Goal: Task Accomplishment & Management: Manage account settings

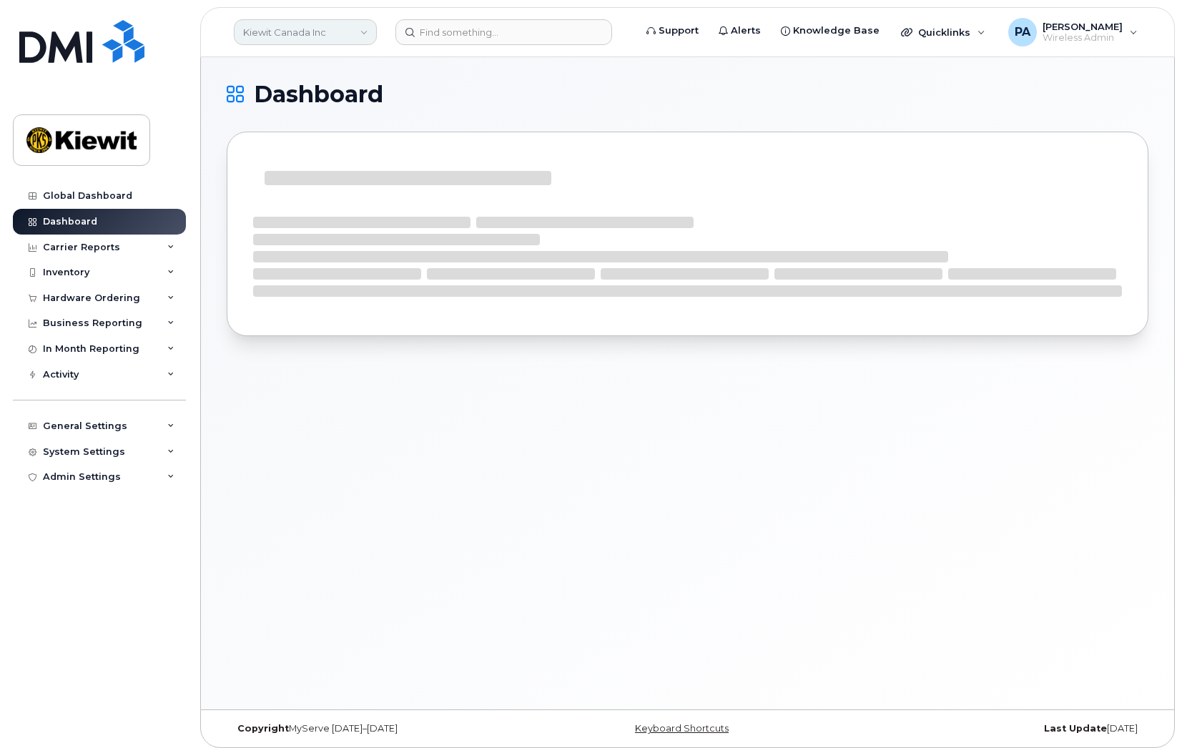
click at [288, 34] on link "Kiewit Canada Inc" at bounding box center [305, 32] width 143 height 26
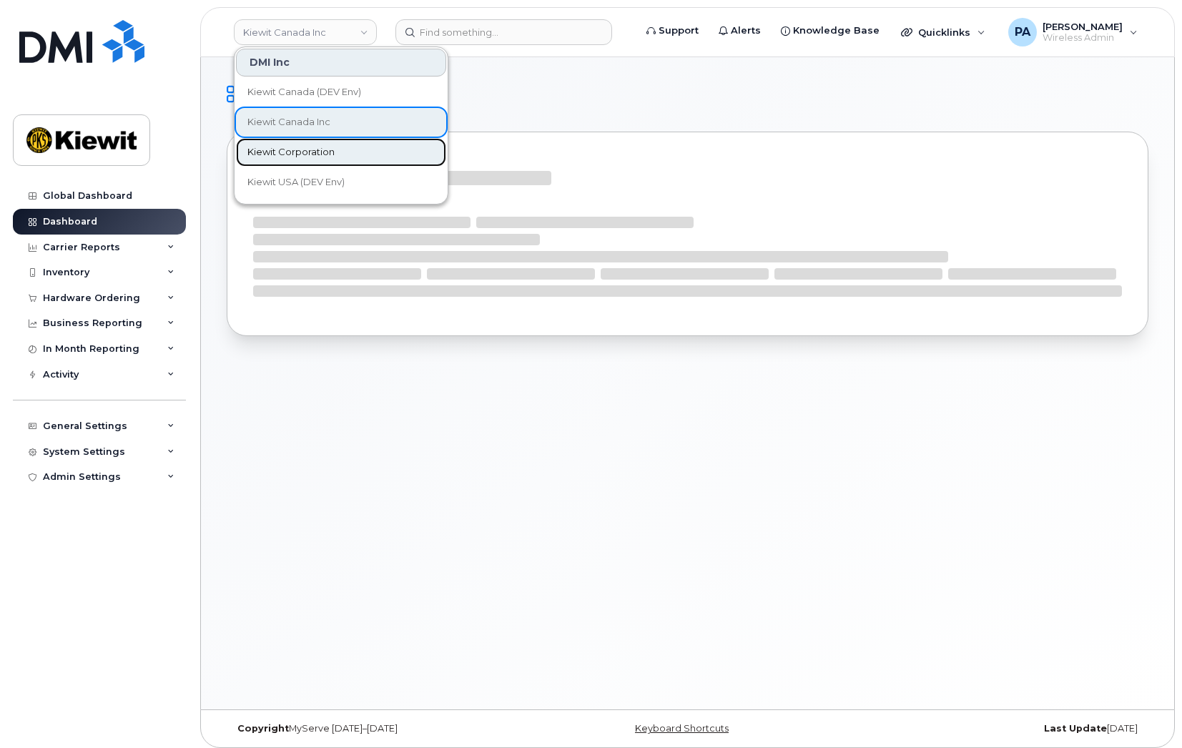
click at [288, 147] on span "Kiewit Corporation" at bounding box center [290, 152] width 87 height 14
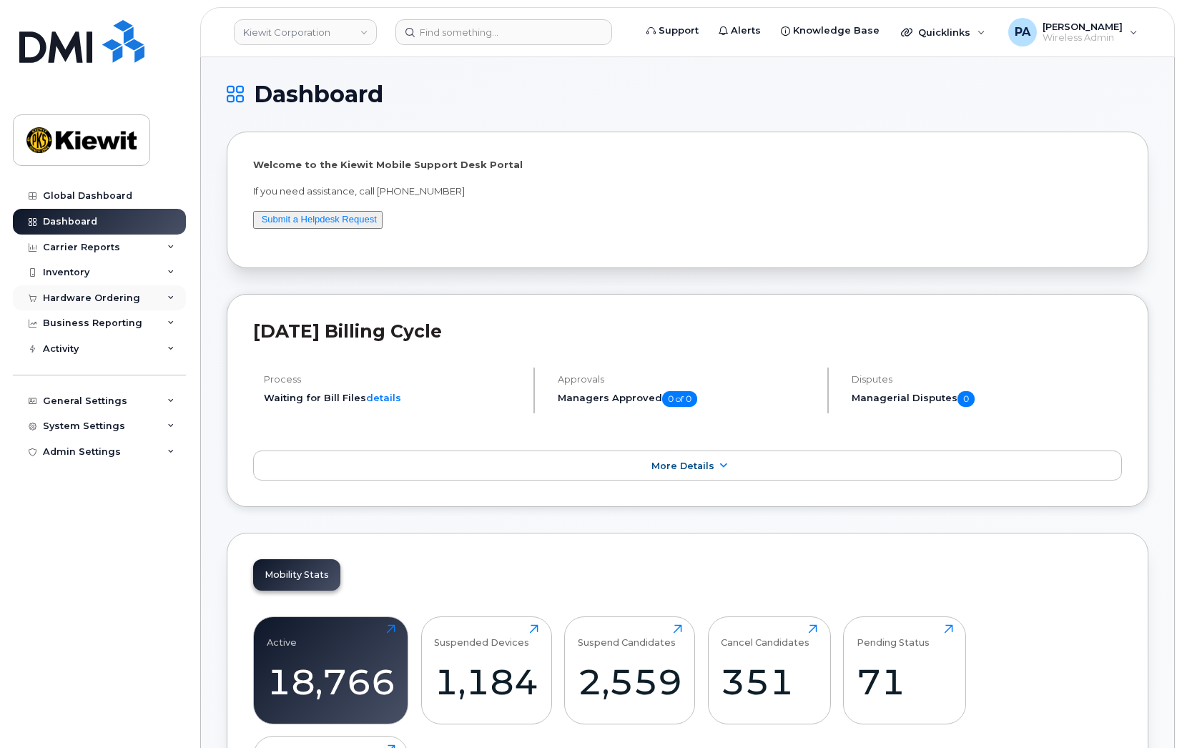
click at [105, 294] on div "Hardware Ordering" at bounding box center [91, 298] width 97 height 11
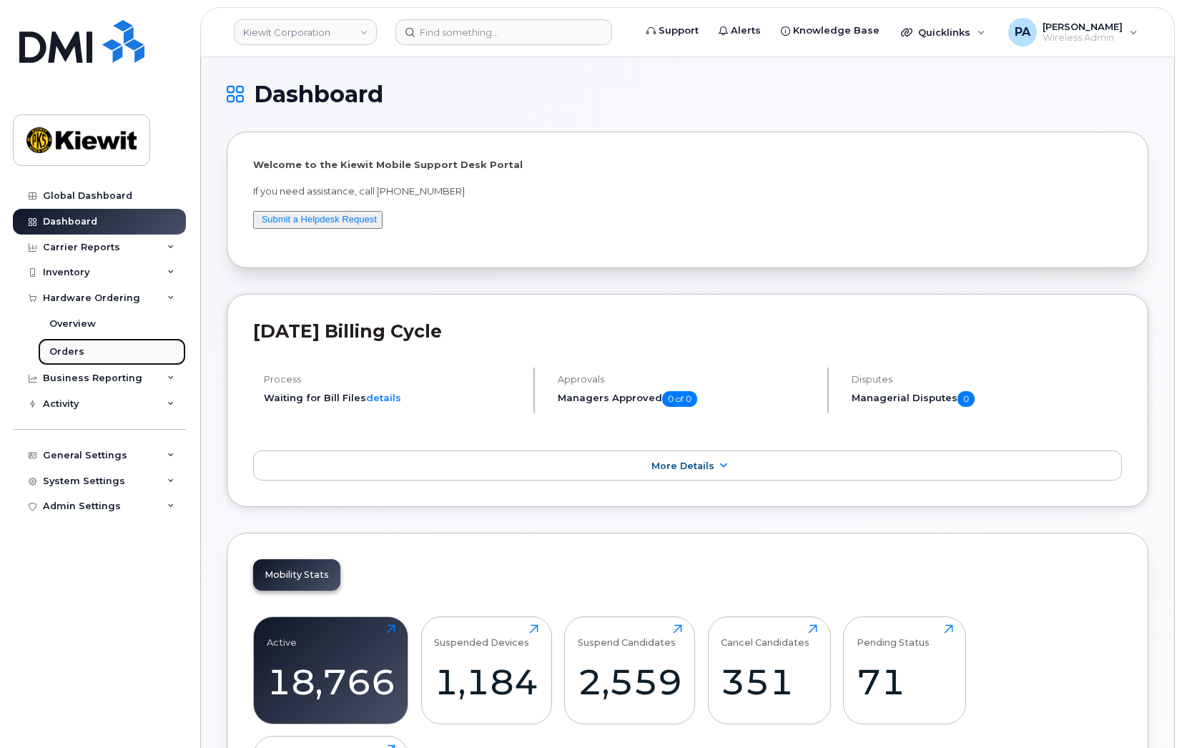
click at [65, 340] on link "Orders" at bounding box center [112, 351] width 148 height 27
click at [77, 343] on link "Orders" at bounding box center [112, 351] width 148 height 27
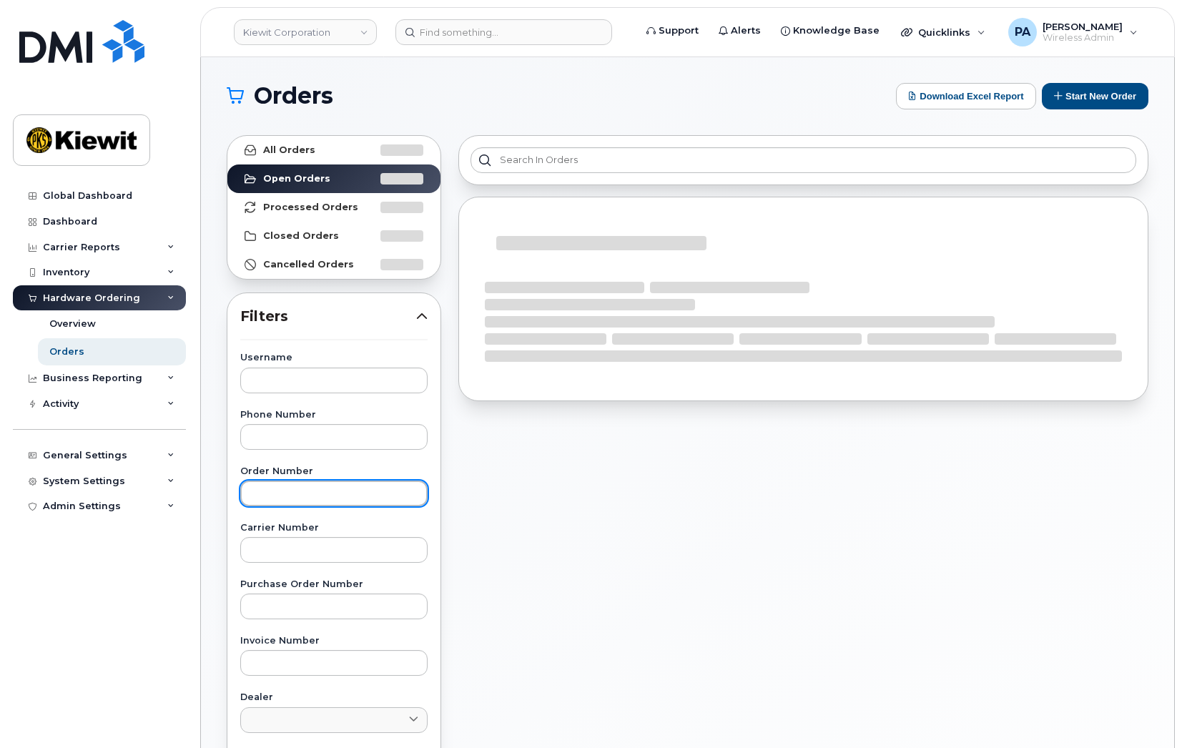
click at [306, 491] on input "text" at bounding box center [333, 494] width 187 height 26
paste input "300450"
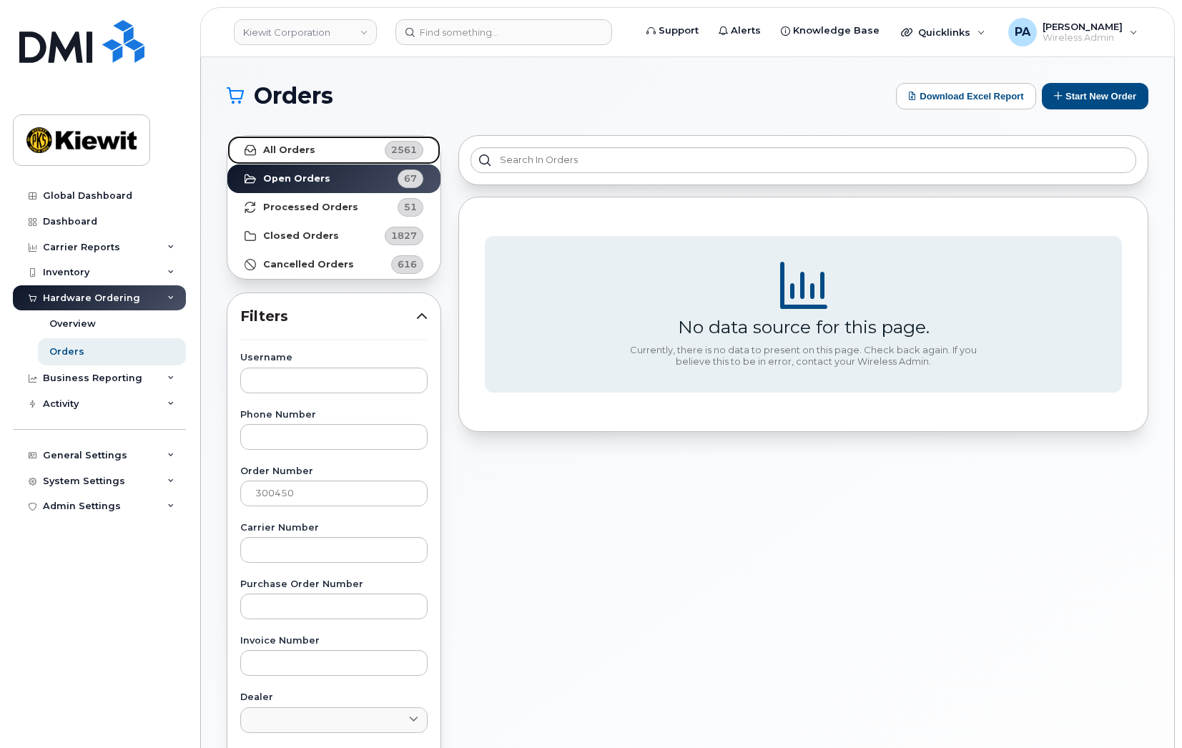
click at [329, 155] on link "All Orders 2561" at bounding box center [333, 150] width 213 height 29
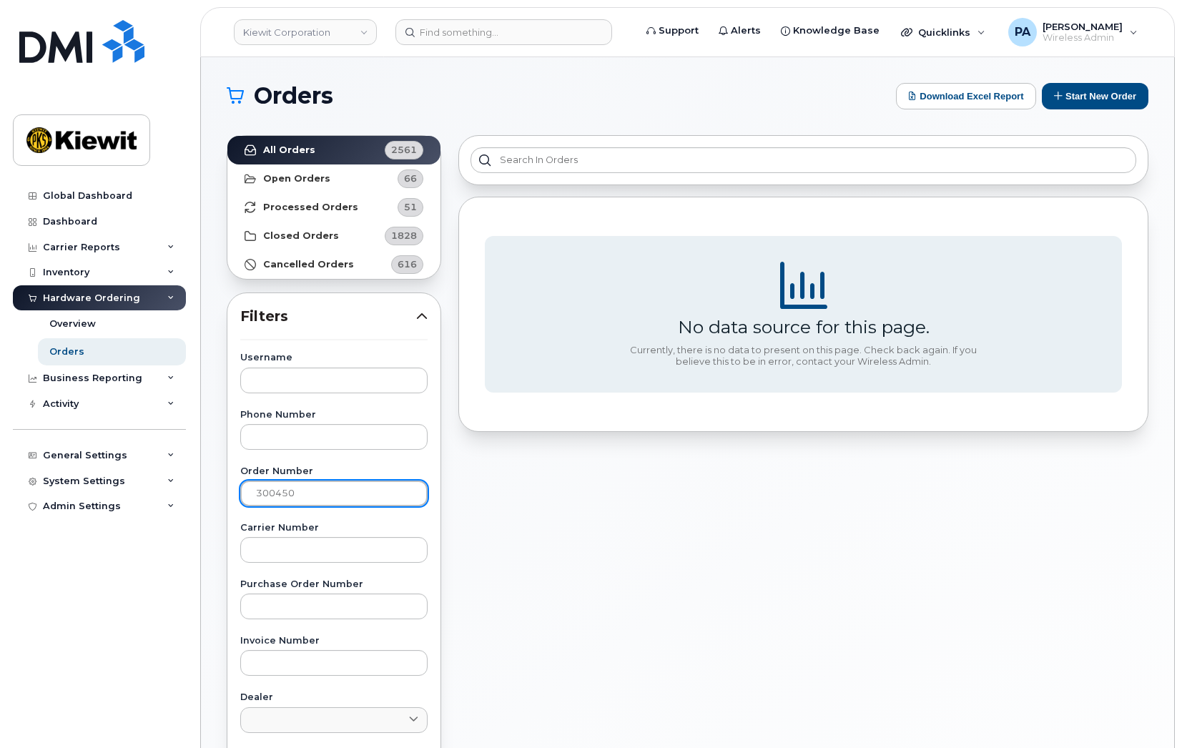
click at [348, 491] on input "300450" at bounding box center [333, 494] width 187 height 26
click at [314, 32] on link "Kiewit Corporation" at bounding box center [305, 32] width 143 height 26
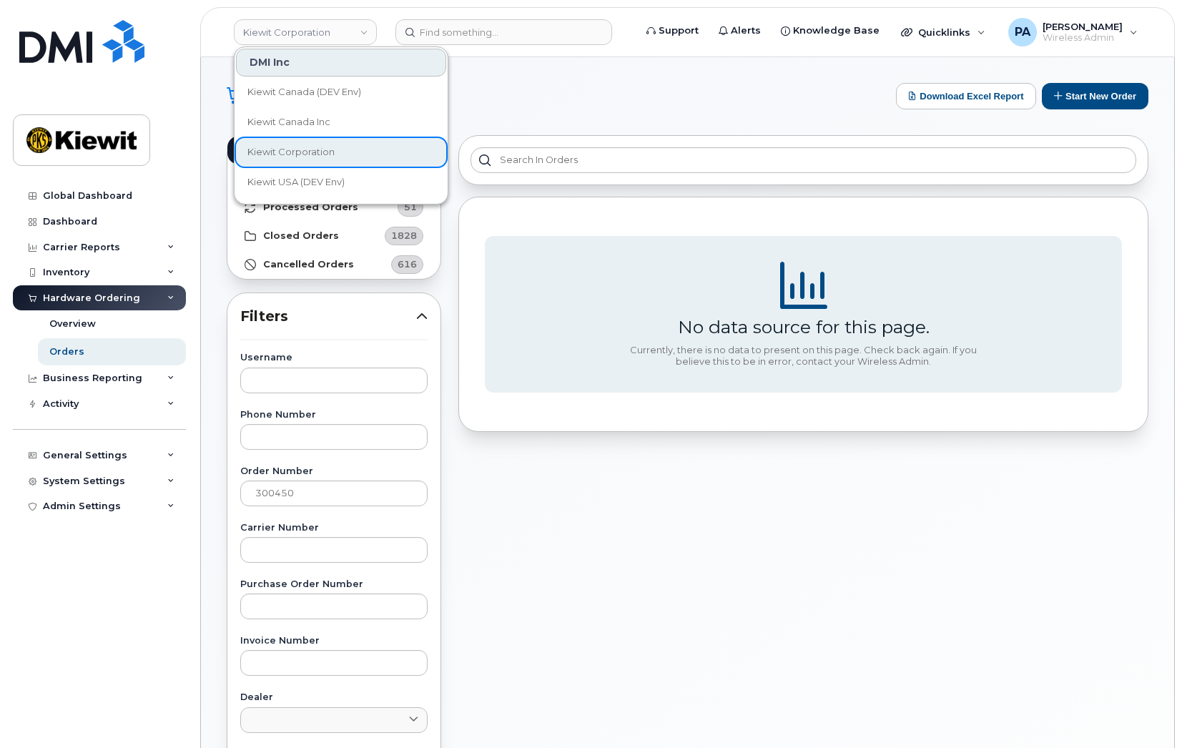
click at [567, 556] on div "No data source for this page. Currently, there is no data to present on this pa…" at bounding box center [803, 629] width 707 height 1005
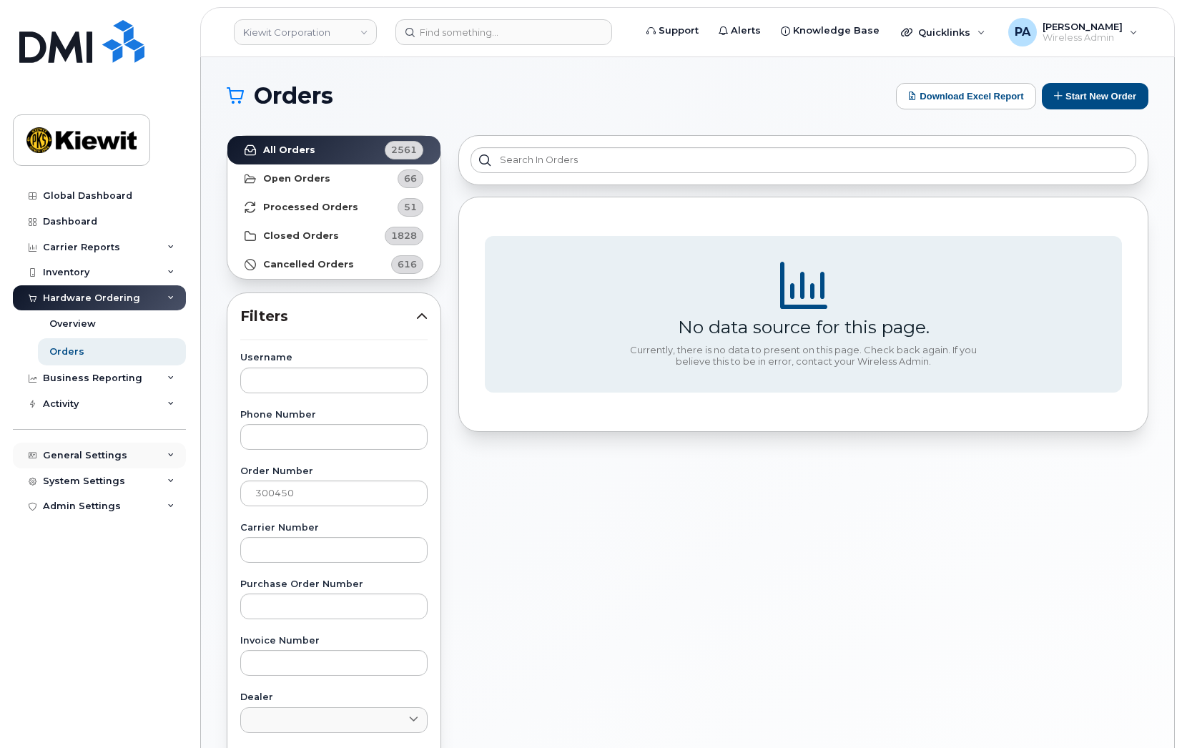
click at [94, 454] on div "General Settings" at bounding box center [85, 455] width 84 height 11
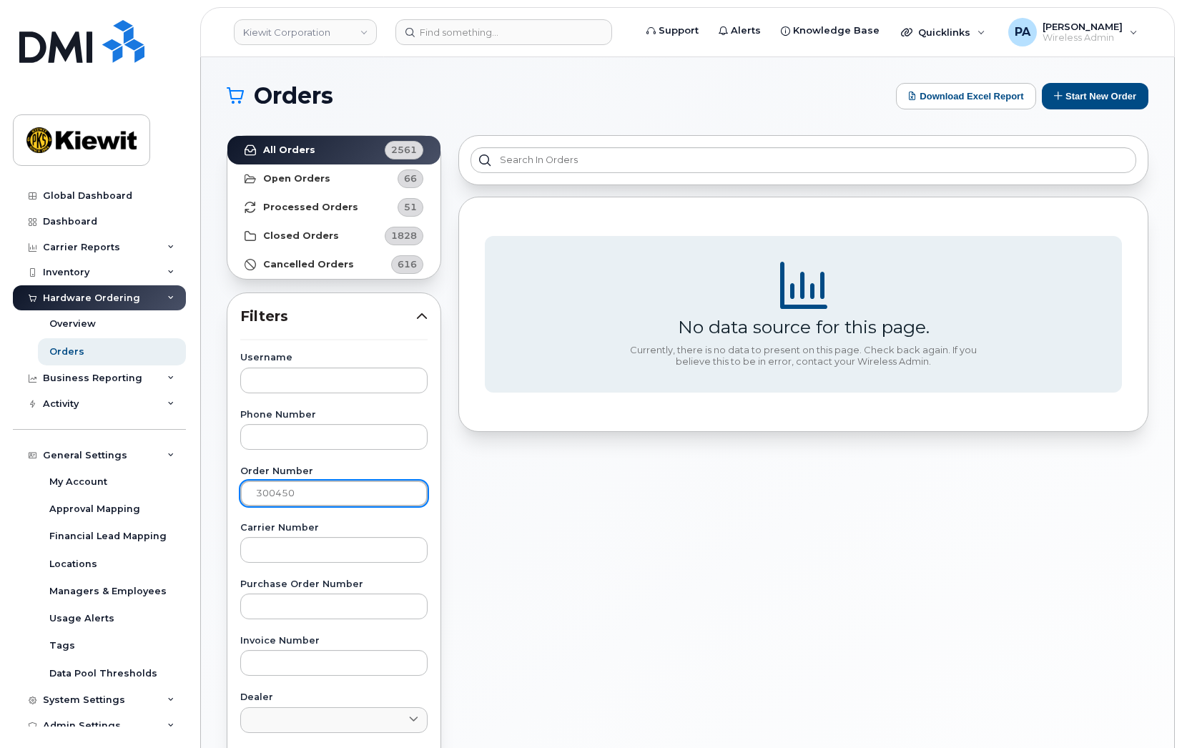
click at [315, 497] on input "300450" at bounding box center [333, 494] width 187 height 26
type input "300469"
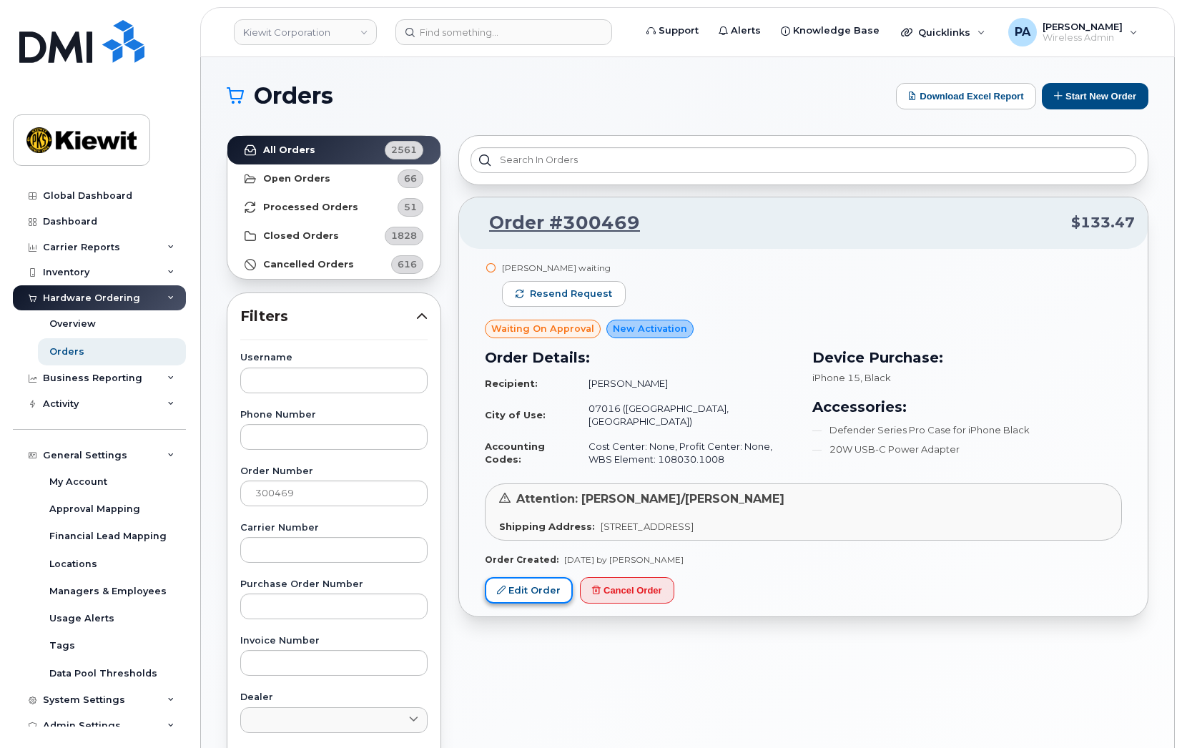
click at [526, 579] on link "Edit Order" at bounding box center [529, 590] width 88 height 26
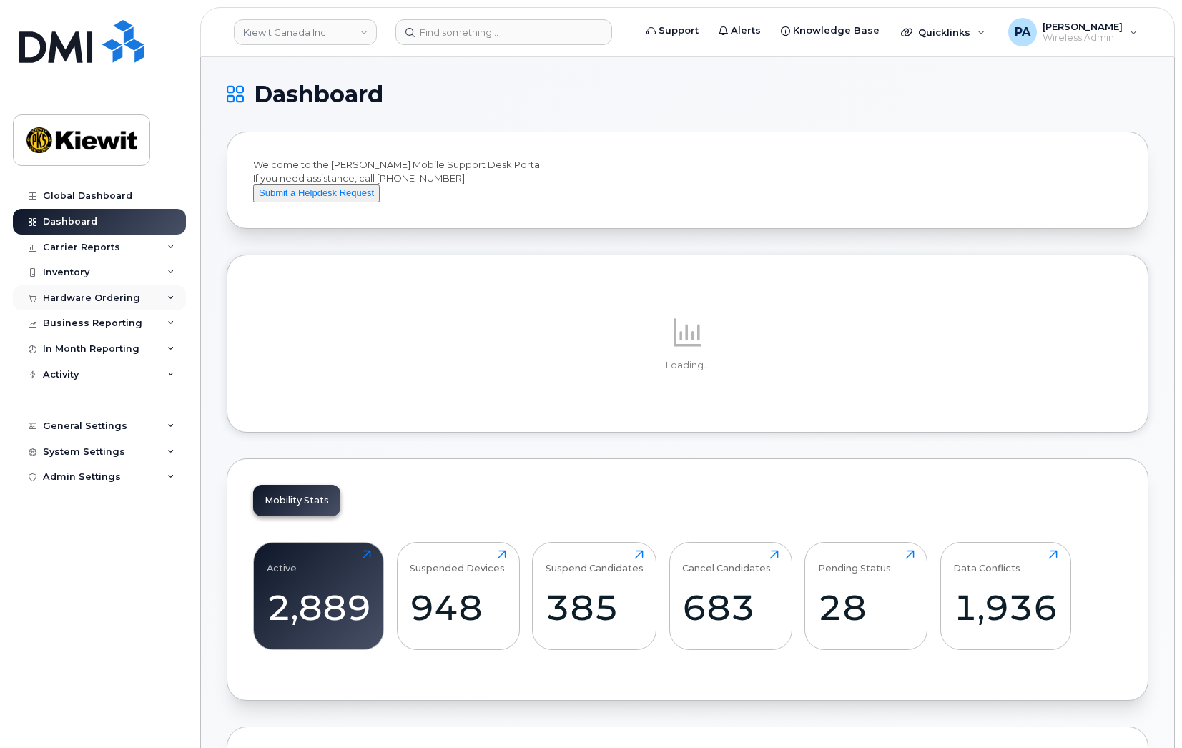
click at [115, 295] on div "Hardware Ordering" at bounding box center [91, 298] width 97 height 11
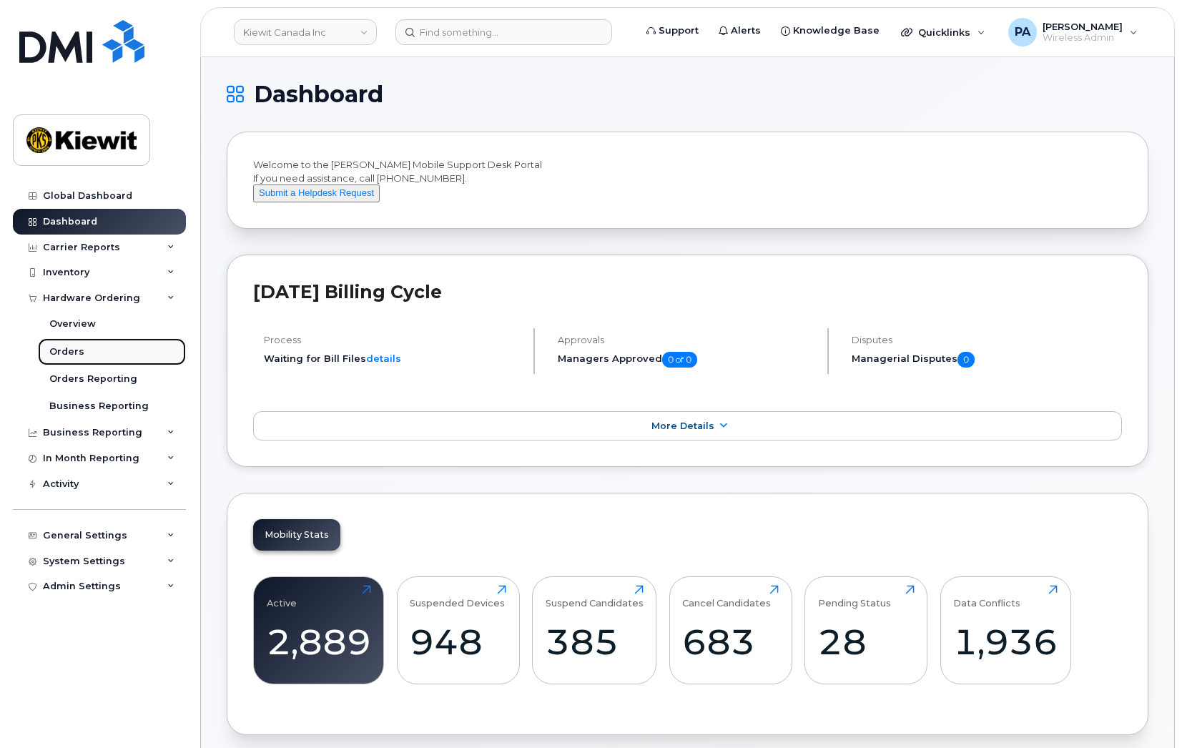
click at [71, 348] on div "Orders" at bounding box center [66, 351] width 35 height 13
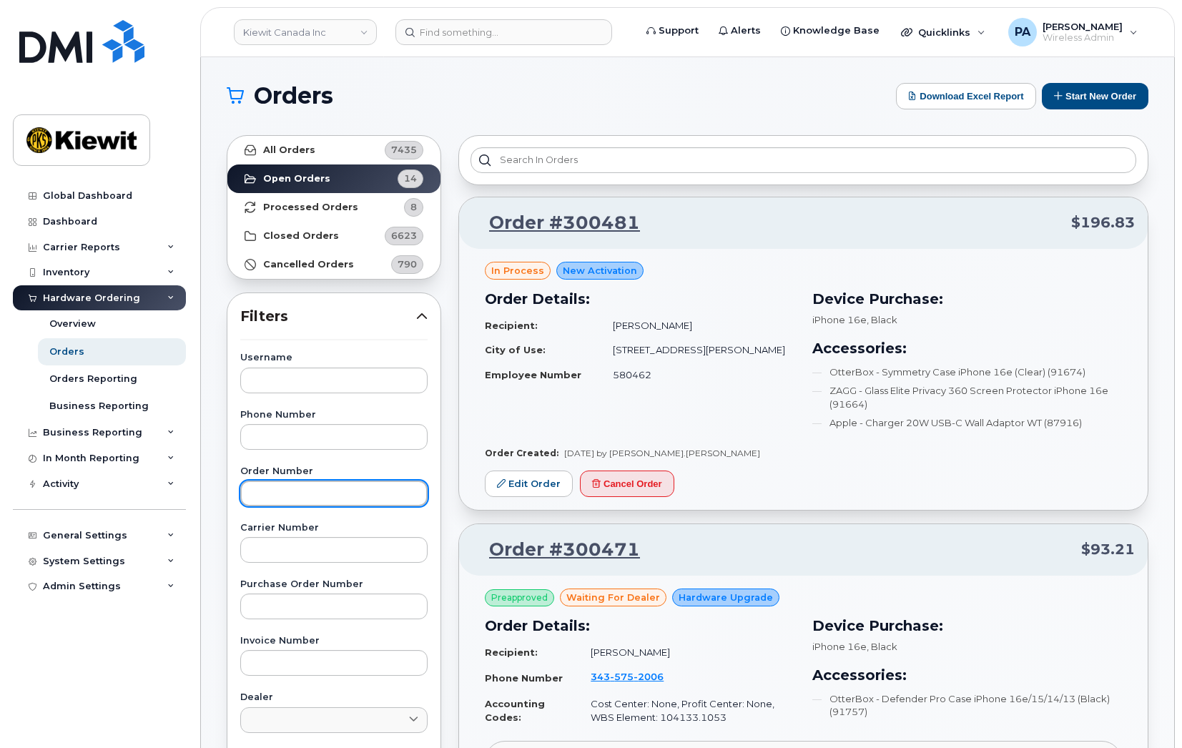
click at [290, 496] on input "text" at bounding box center [333, 494] width 187 height 26
paste input "300450"
type input "300450"
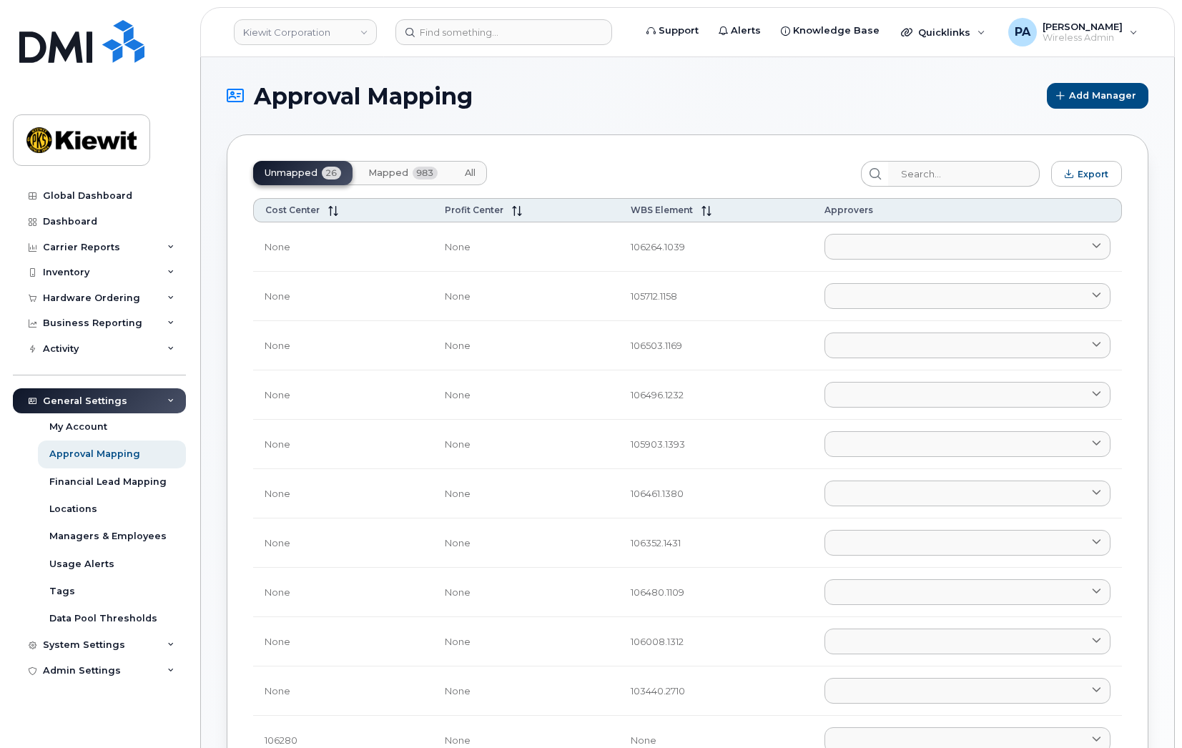
click at [467, 174] on span "All" at bounding box center [470, 172] width 11 height 11
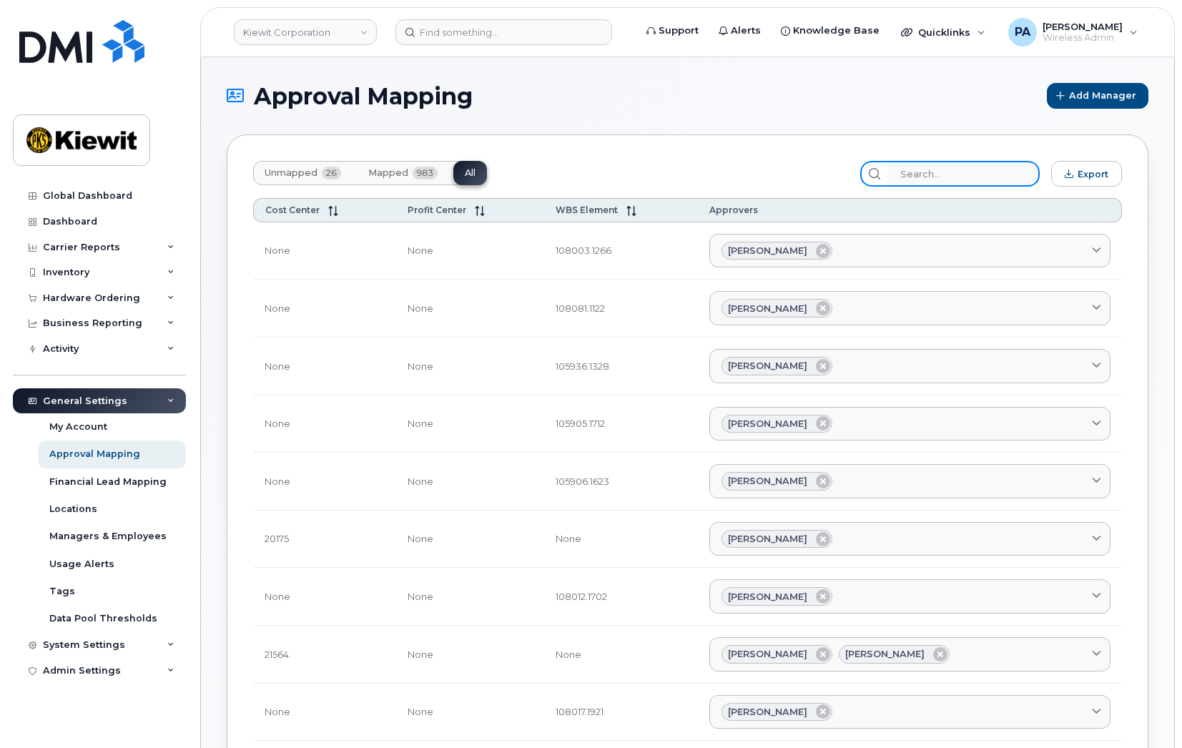
click at [941, 179] on input "search" at bounding box center [964, 174] width 152 height 26
paste input "108030."
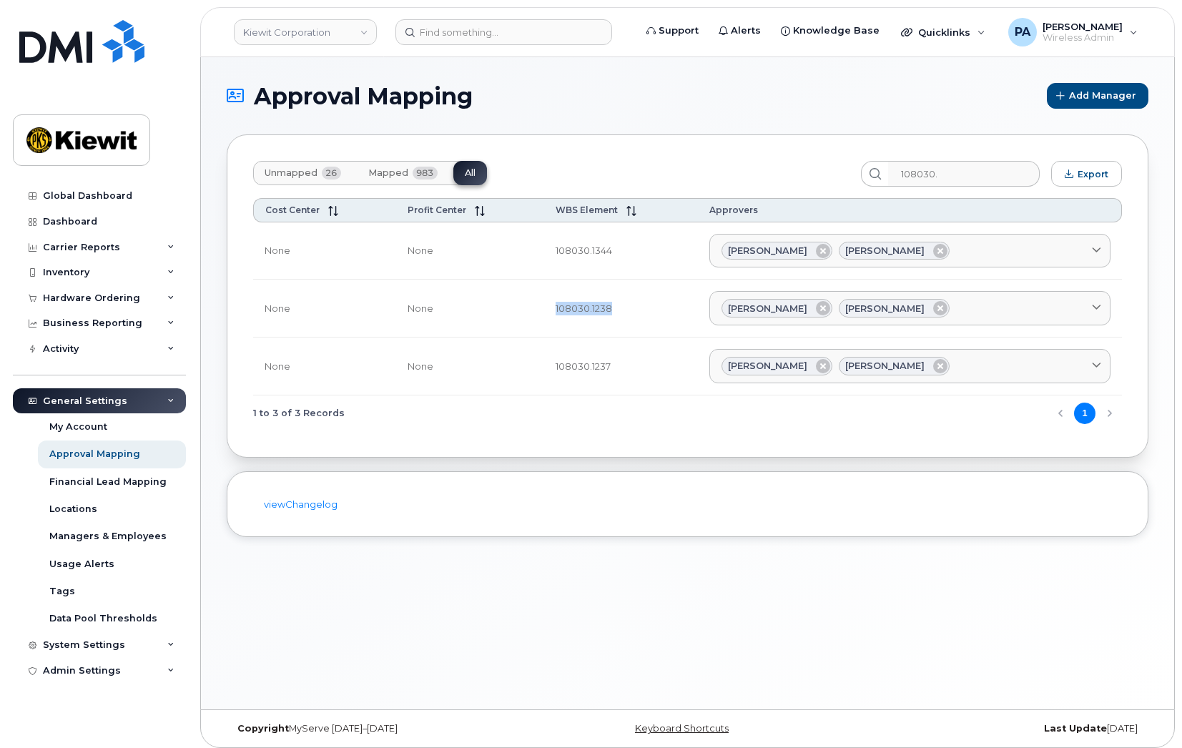
drag, startPoint x: 614, startPoint y: 310, endPoint x: 525, endPoint y: 305, distance: 88.8
click at [525, 305] on tr "None None 108030.1238 Madison Manahan Ryan Macdonald Aaron Seward AARON.SEWARD@…" at bounding box center [687, 309] width 869 height 58
copy tr "108030.1238"
drag, startPoint x: 972, startPoint y: 172, endPoint x: 672, endPoint y: 178, distance: 299.8
click at [672, 178] on div "Unmapped 26 Mapped 983 All 108030. Export" at bounding box center [687, 174] width 869 height 26
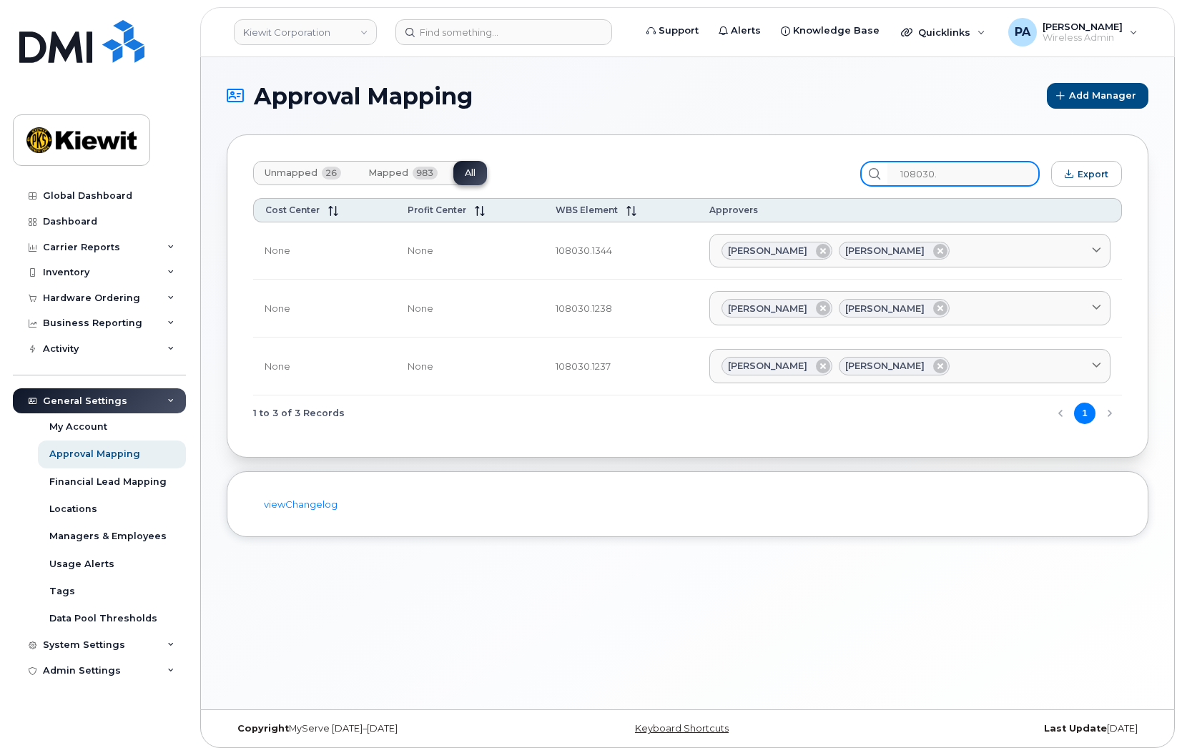
paste input "10181"
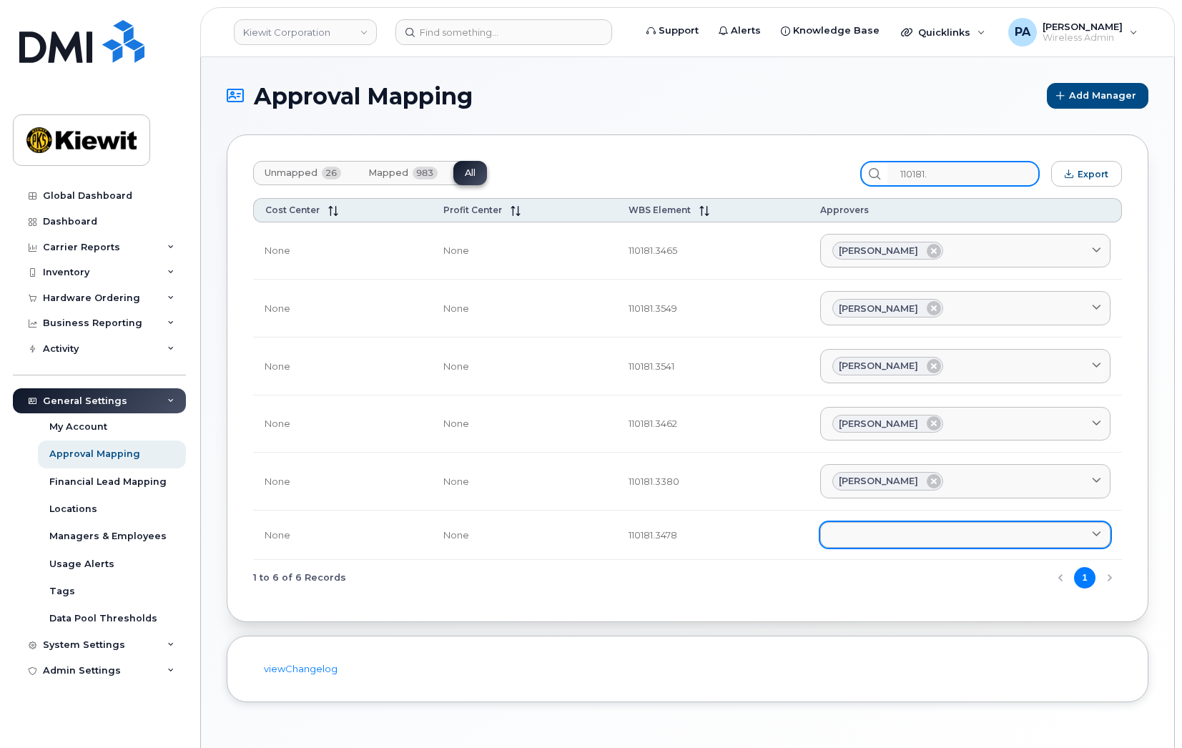
type input "110181."
click at [904, 535] on link at bounding box center [965, 535] width 290 height 26
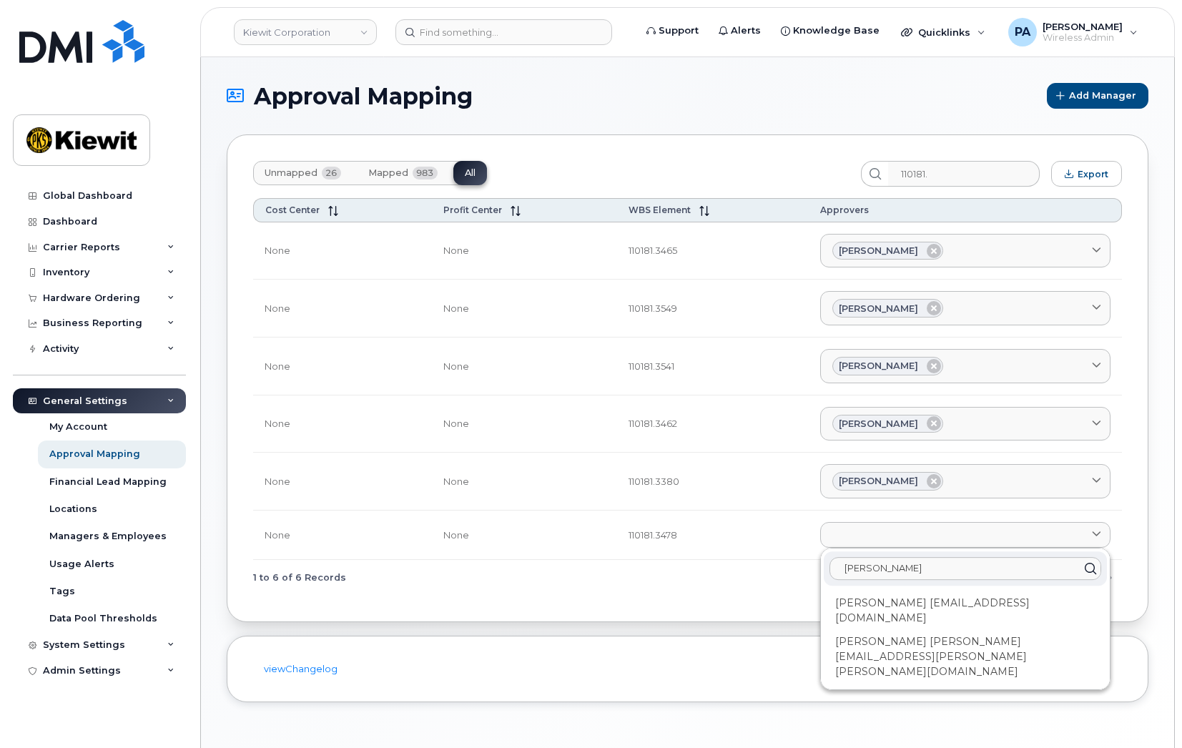
type input "rena"
click at [883, 636] on div "Renae Botello RENAE.BOTELLO@KIEWIT.COM" at bounding box center [965, 657] width 283 height 54
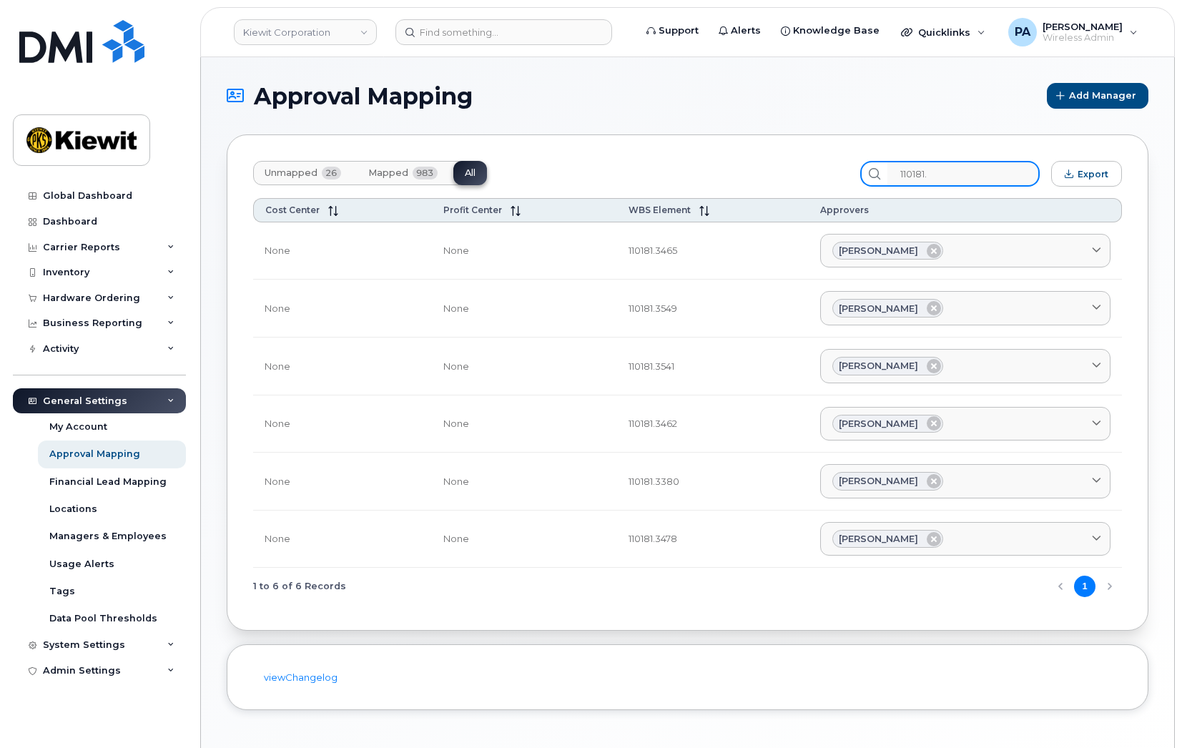
drag, startPoint x: 955, startPoint y: 176, endPoint x: 546, endPoint y: 161, distance: 408.7
click at [546, 161] on div "Unmapped 26 Mapped 983 All 110181. Export" at bounding box center [687, 174] width 869 height 26
paste input "212"
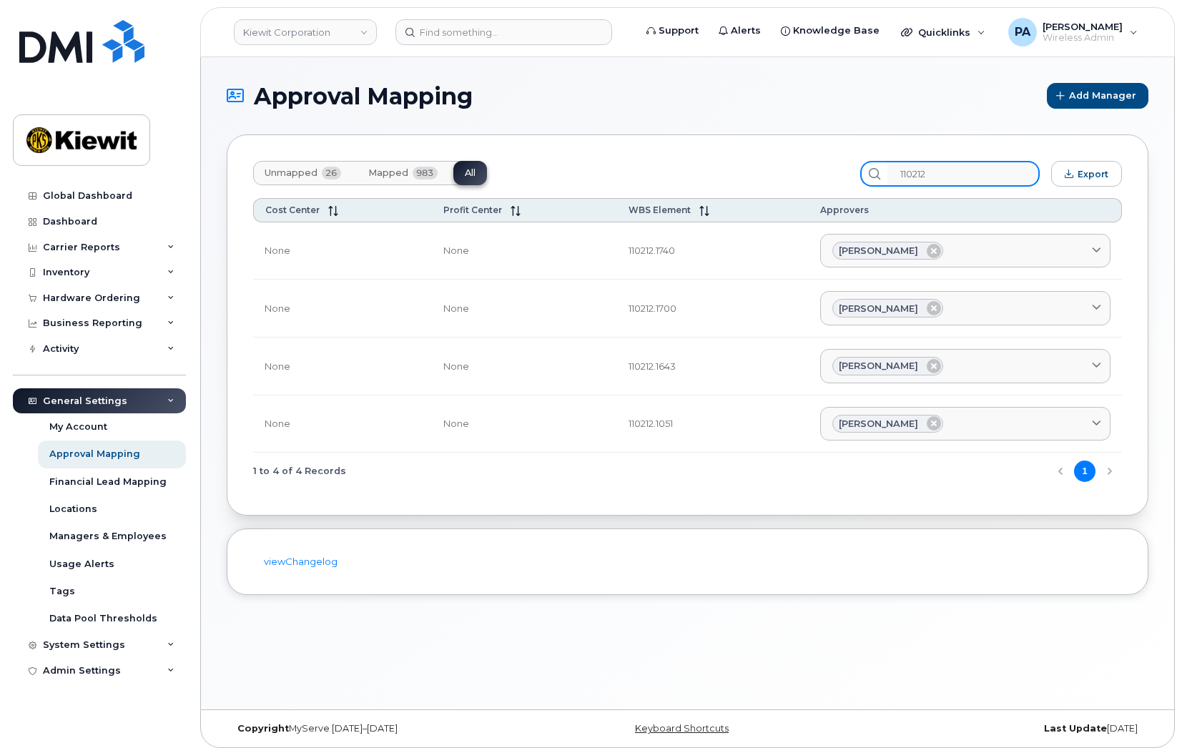
type input "110212"
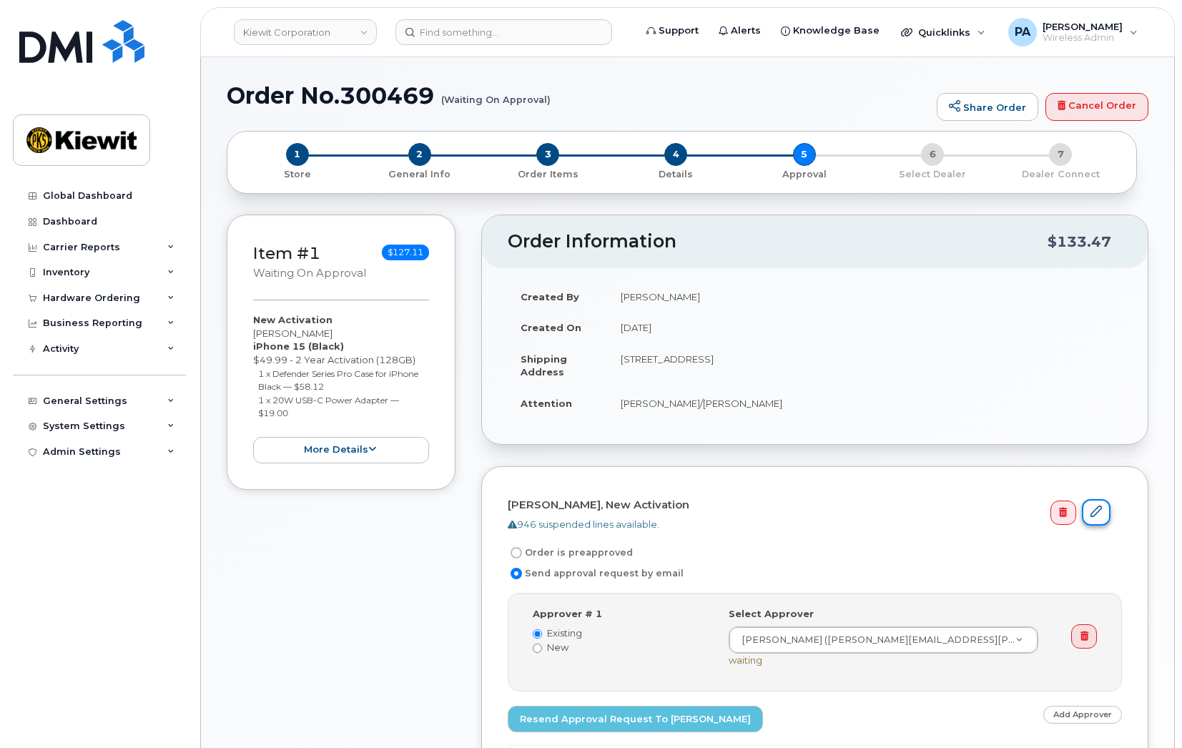
click at [1093, 511] on icon at bounding box center [1096, 511] width 11 height 11
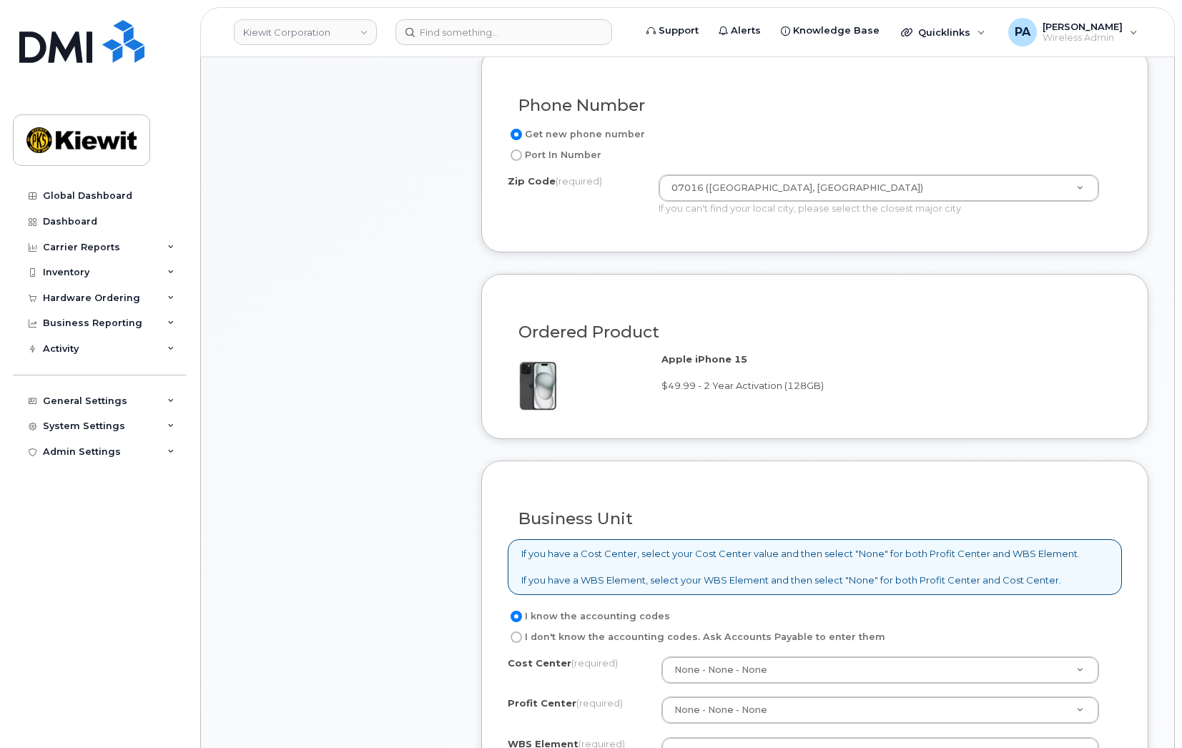
scroll to position [787, 0]
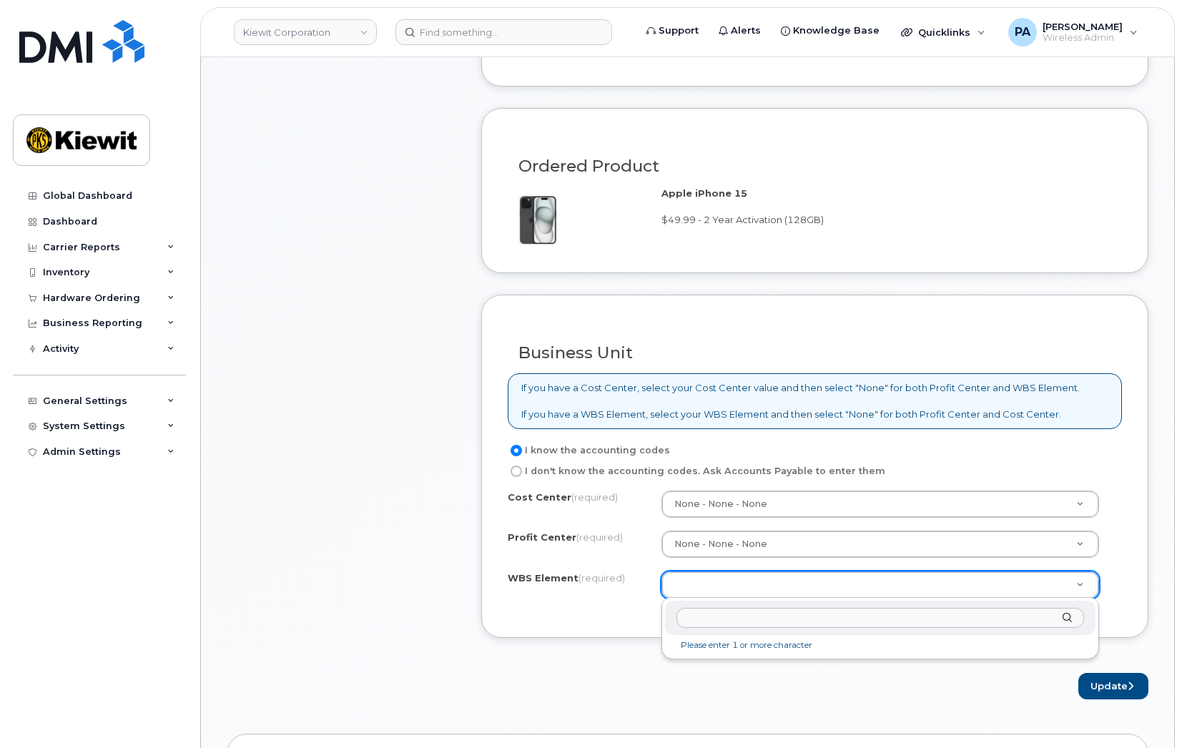
paste input "108030.1238"
drag, startPoint x: 703, startPoint y: 617, endPoint x: 524, endPoint y: 627, distance: 179.8
click at [524, 627] on body "[PERSON_NAME] Corporation Support Alerts Knowledge Base Quicklinks Suspend / Ca…" at bounding box center [591, 676] width 1182 height 2926
type input "108030.1238"
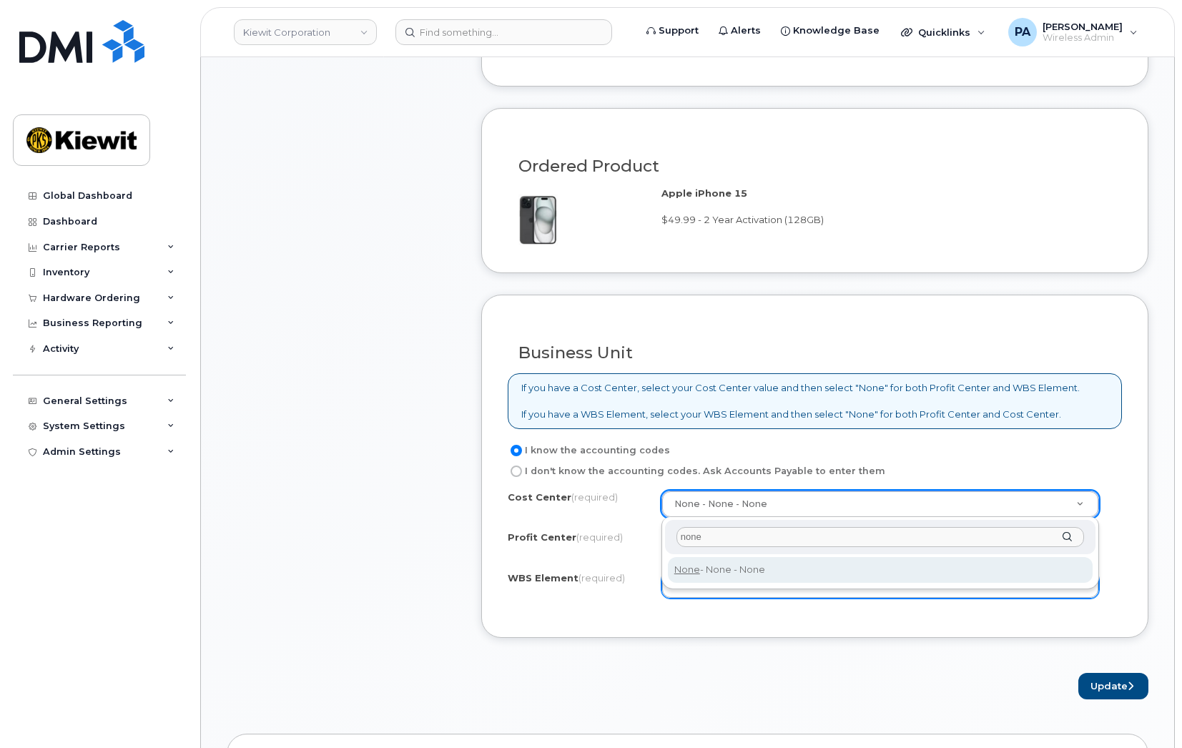
type input "none"
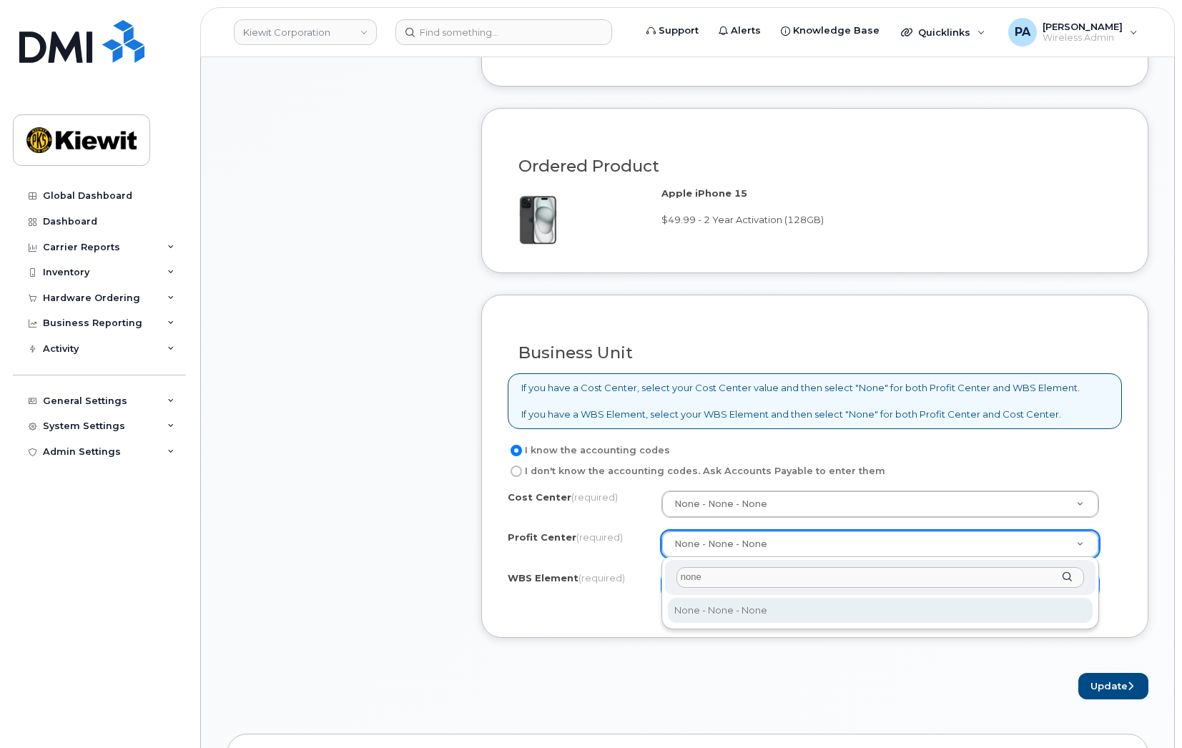
type input "none"
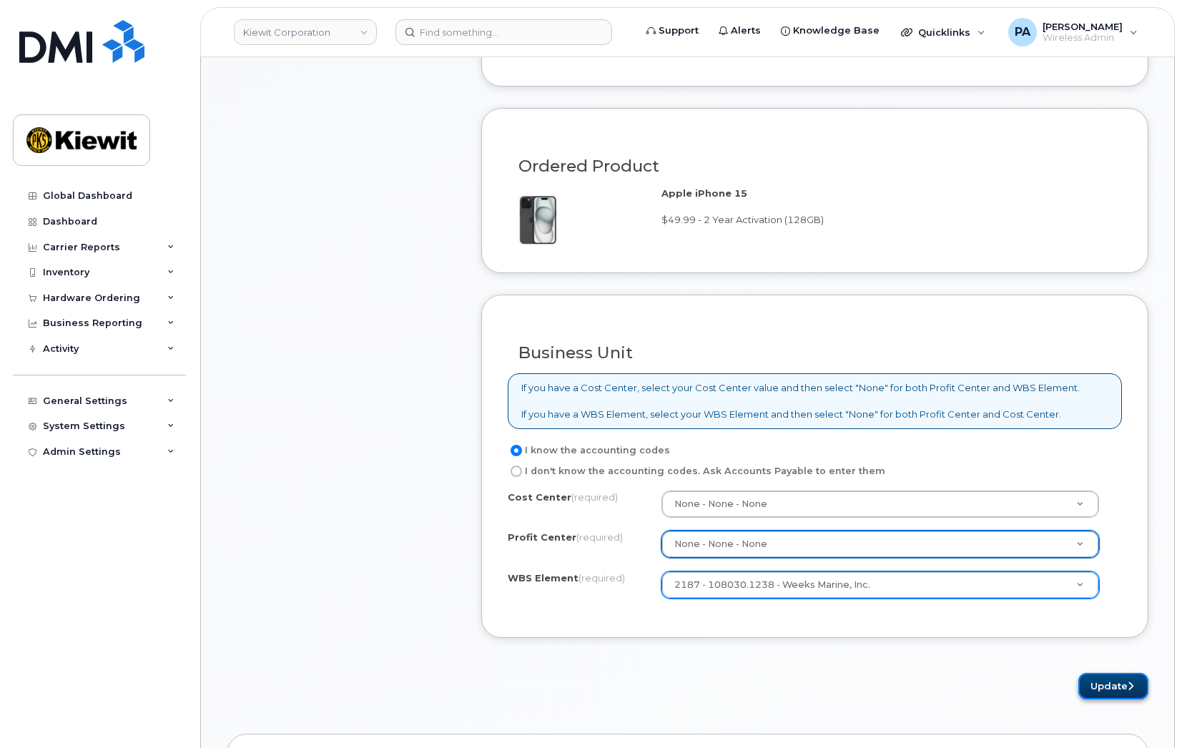
click at [1087, 685] on button "Update" at bounding box center [1114, 686] width 70 height 26
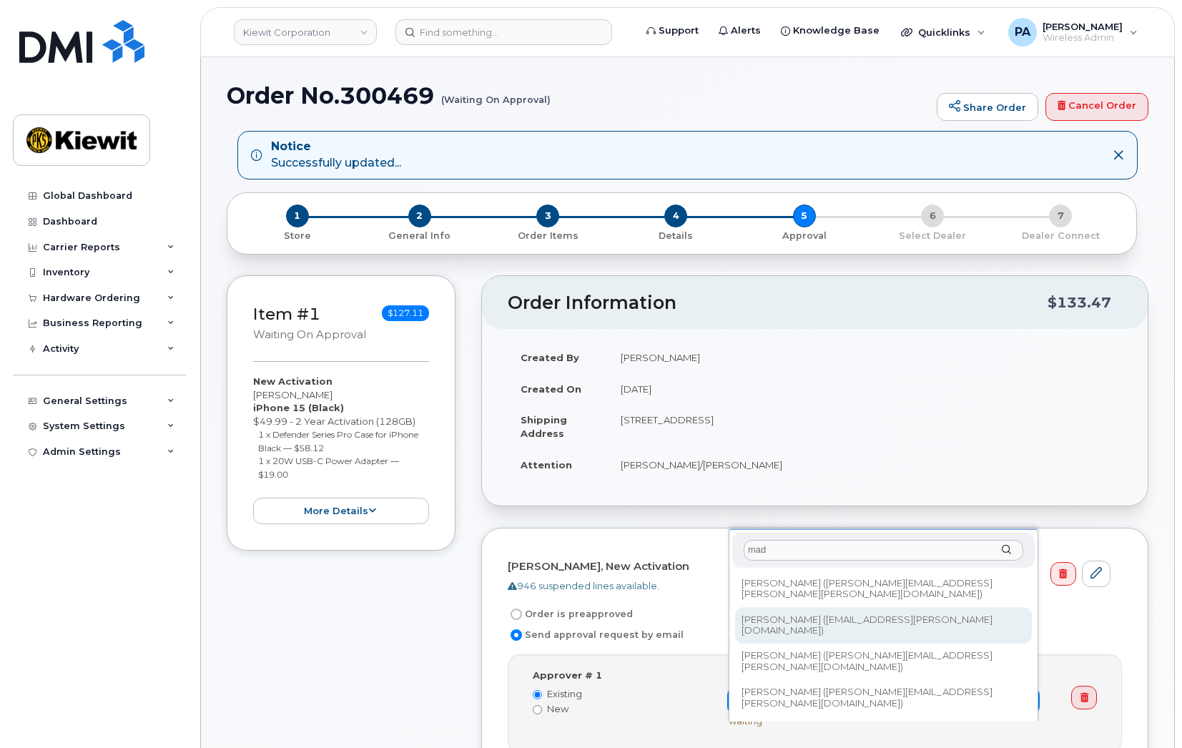
type input "mad"
type input "2162101"
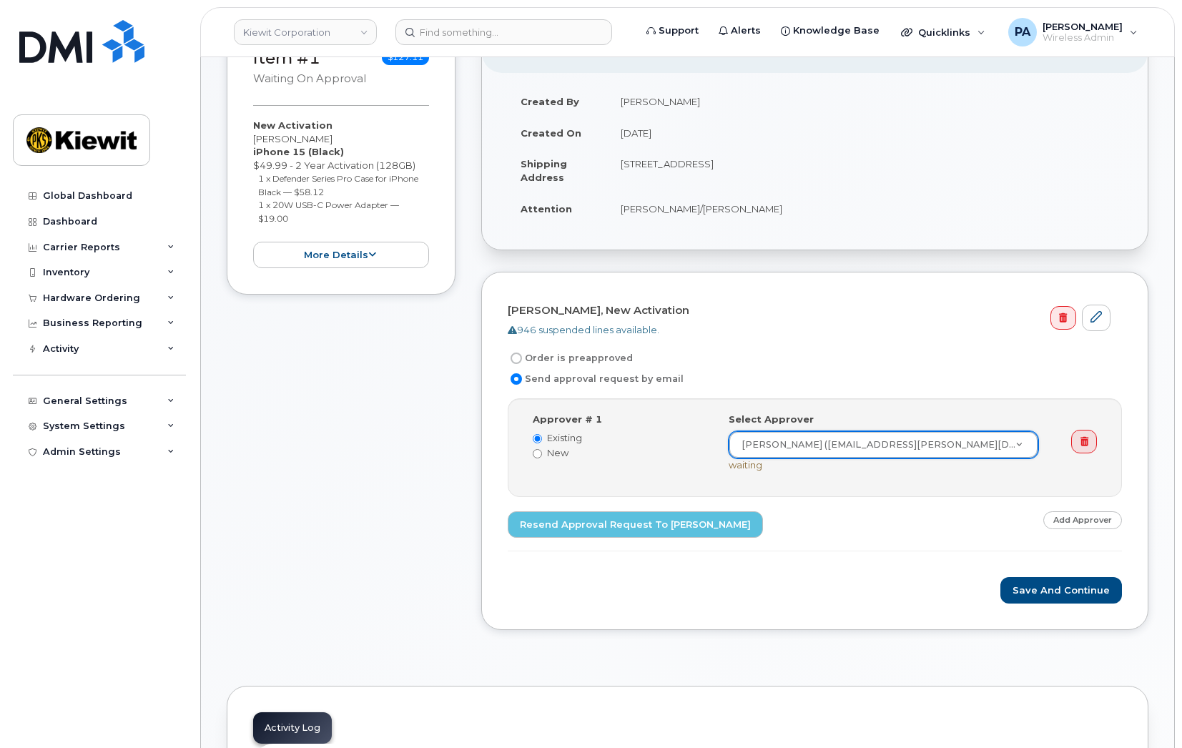
scroll to position [286, 0]
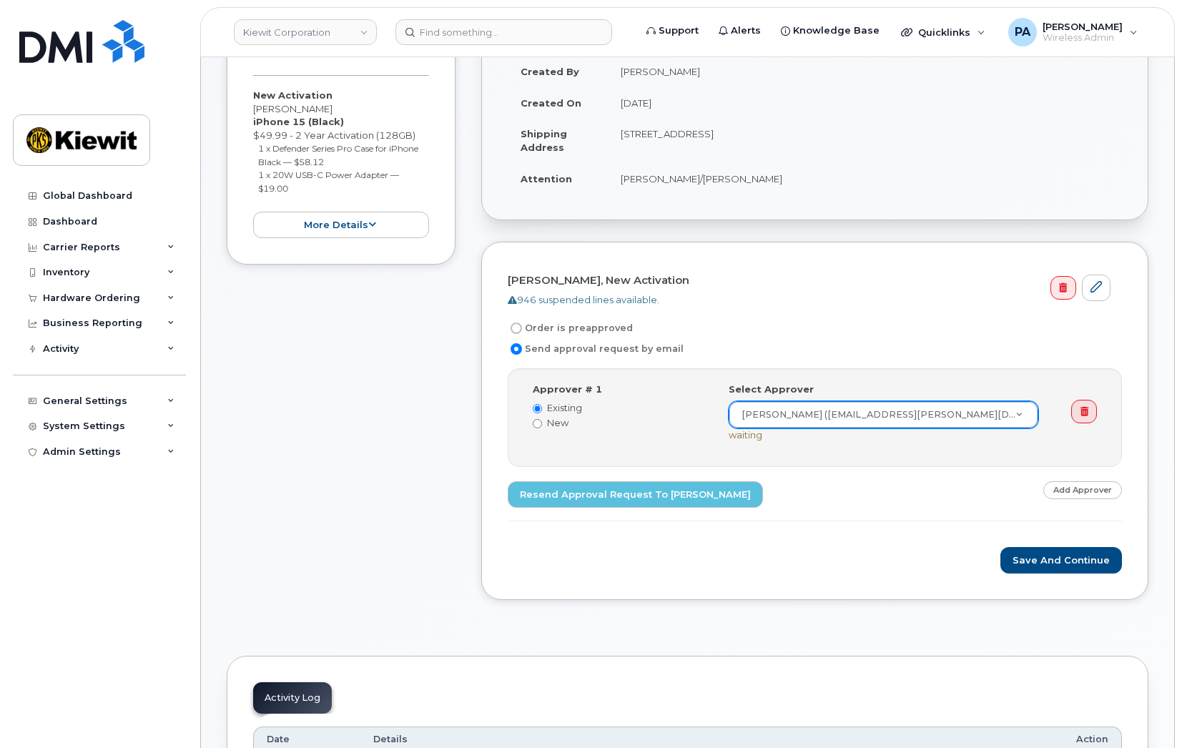
drag, startPoint x: 1086, startPoint y: 488, endPoint x: 1061, endPoint y: 499, distance: 27.2
click at [1086, 488] on link "Add Approver" at bounding box center [1083, 490] width 79 height 18
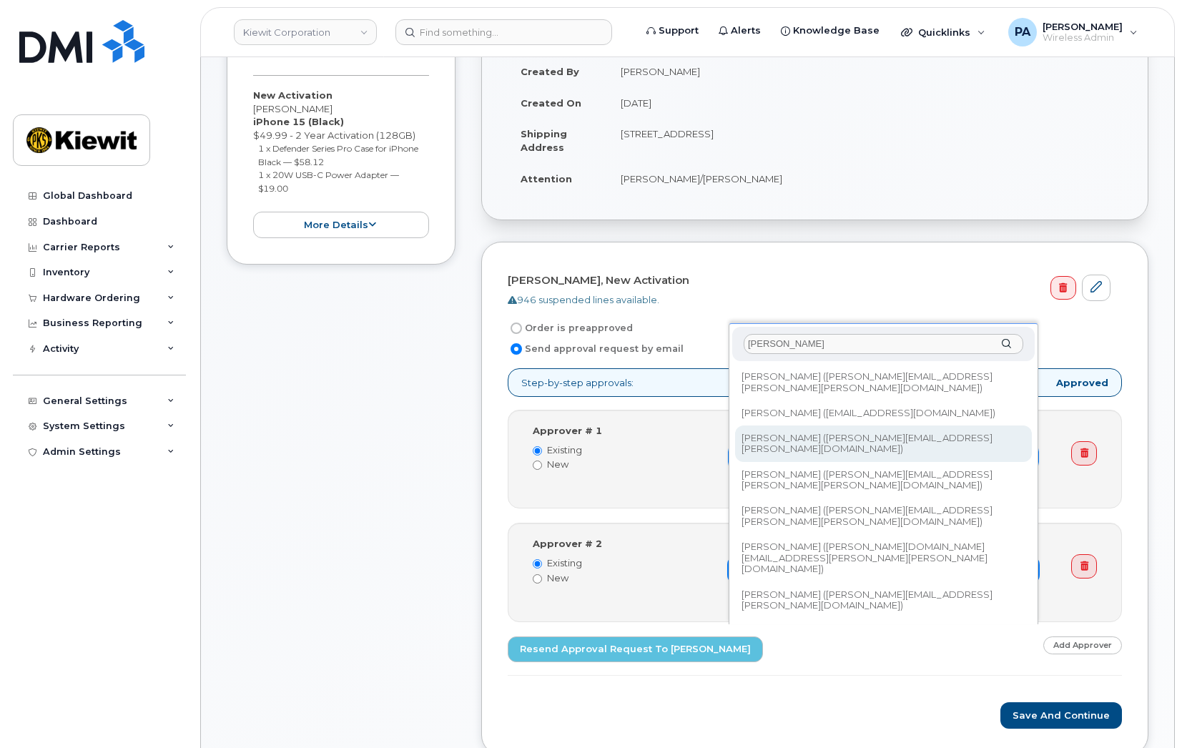
type input "ryan"
type input "2356192"
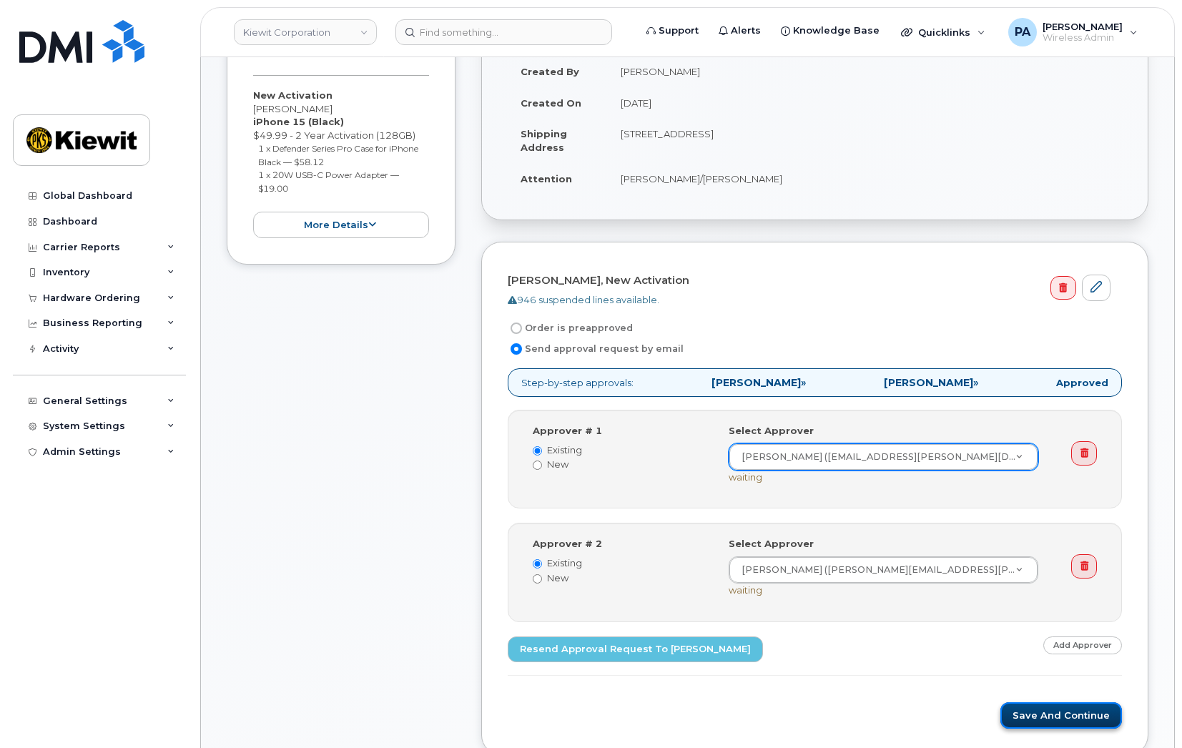
click at [1072, 717] on button "Save and Continue" at bounding box center [1062, 715] width 122 height 26
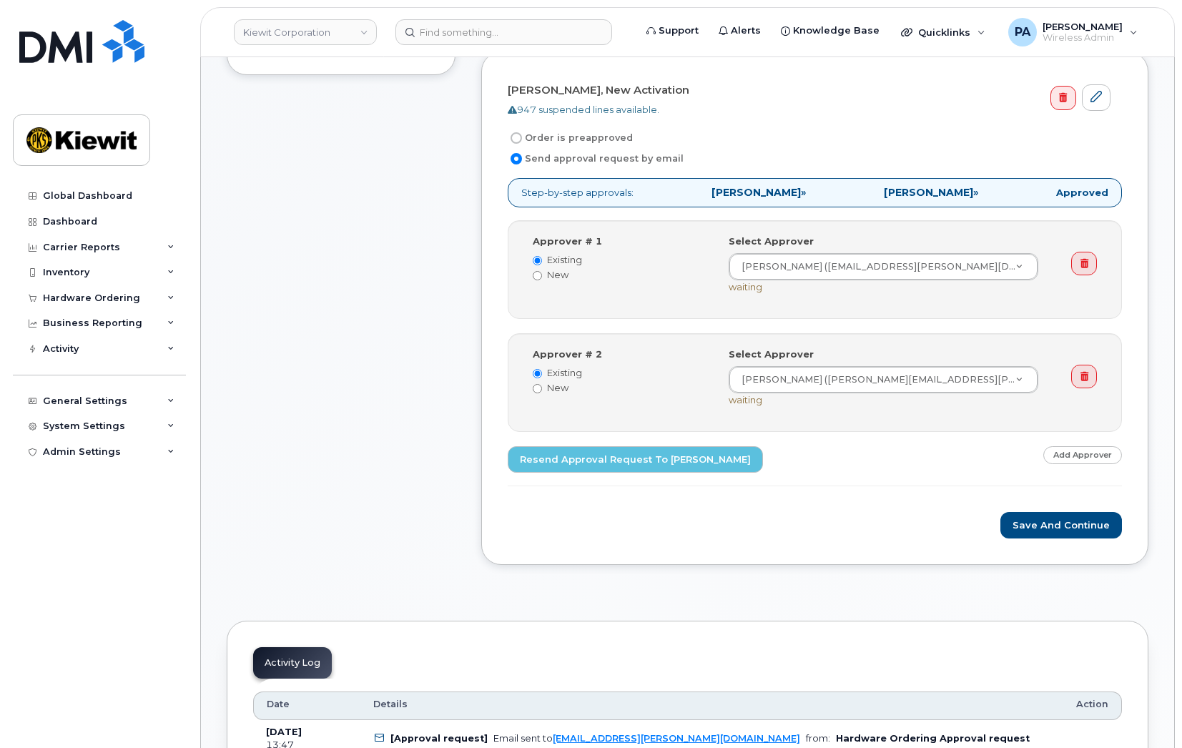
scroll to position [429, 0]
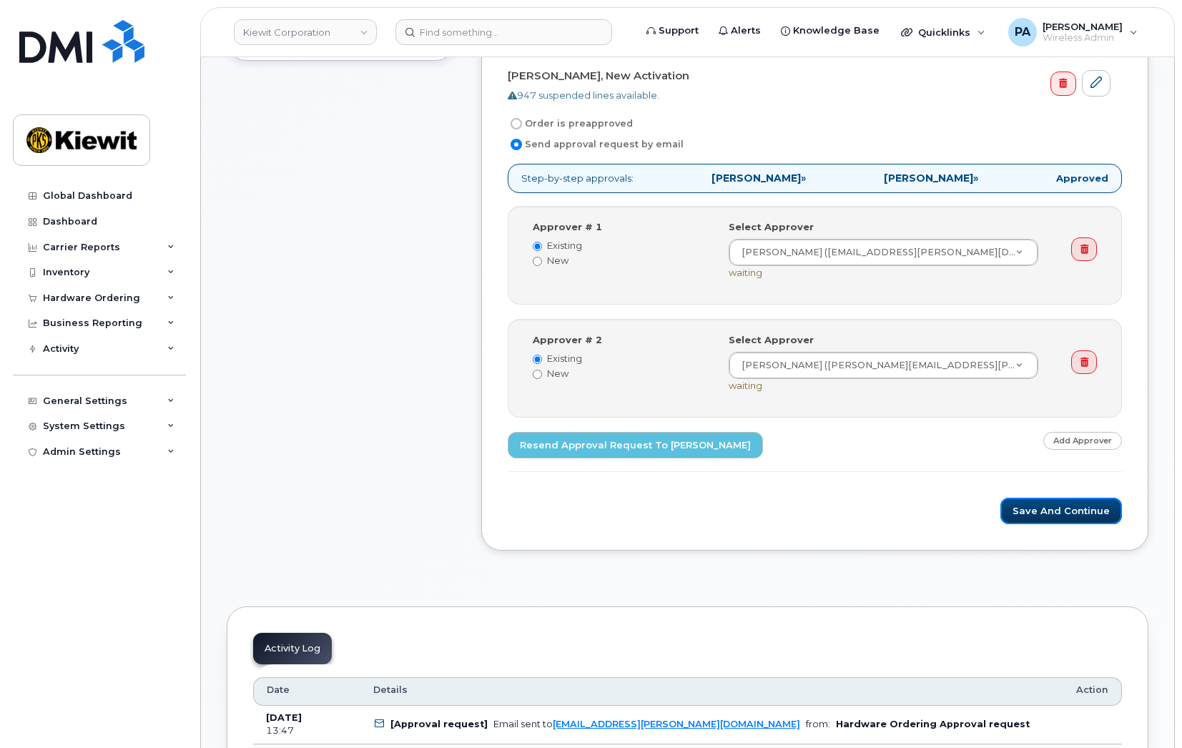
drag, startPoint x: 1076, startPoint y: 515, endPoint x: 911, endPoint y: 501, distance: 165.8
click at [1076, 515] on button "Save and Continue" at bounding box center [1062, 511] width 122 height 26
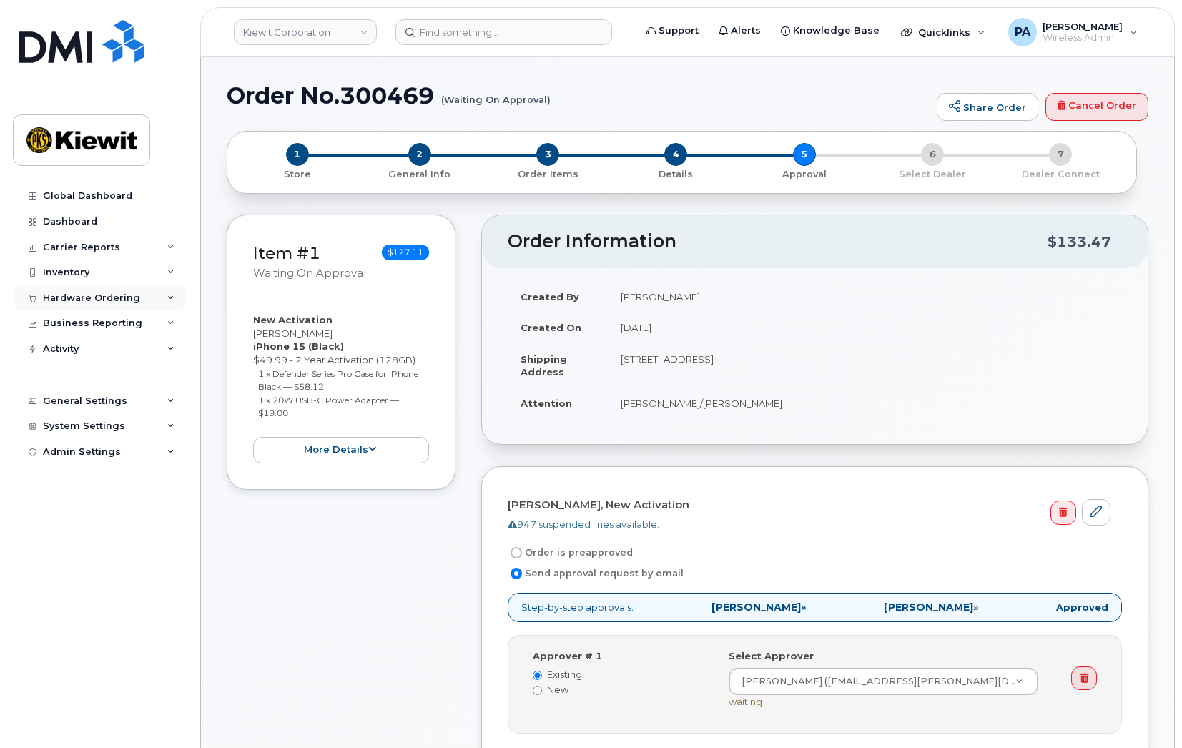
click at [99, 294] on div "Hardware Ordering" at bounding box center [91, 298] width 97 height 11
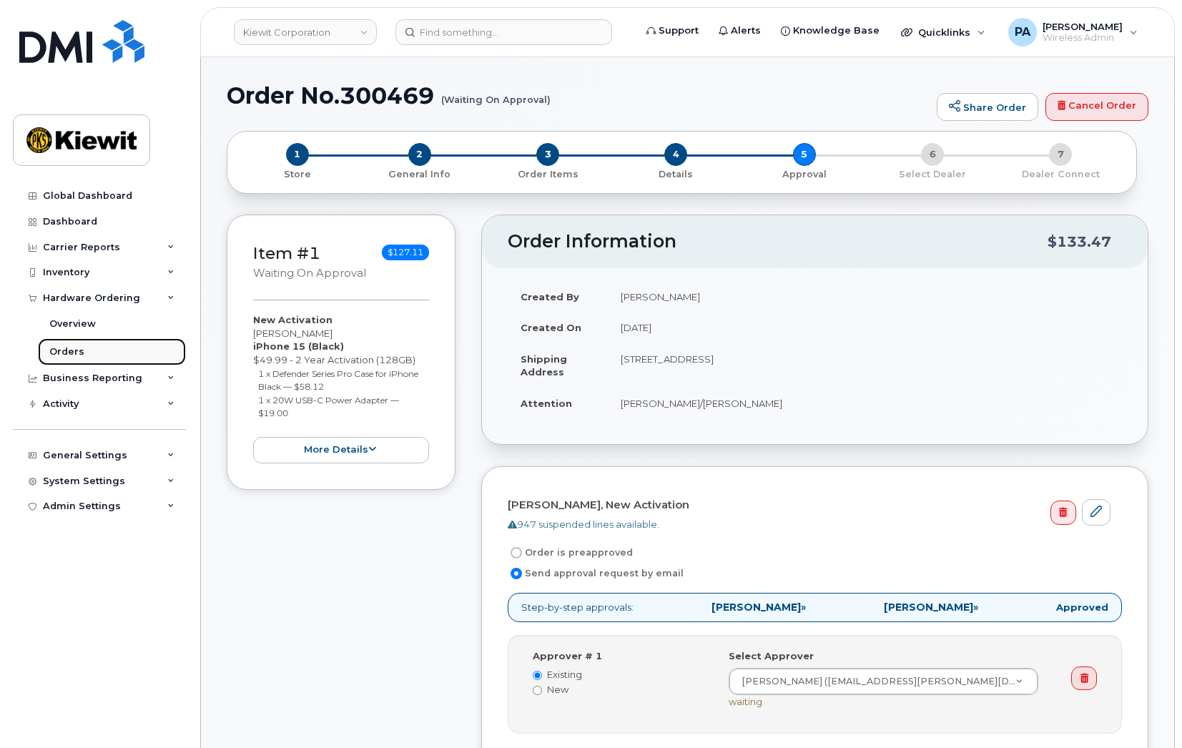
click at [82, 345] on link "Orders" at bounding box center [112, 351] width 148 height 27
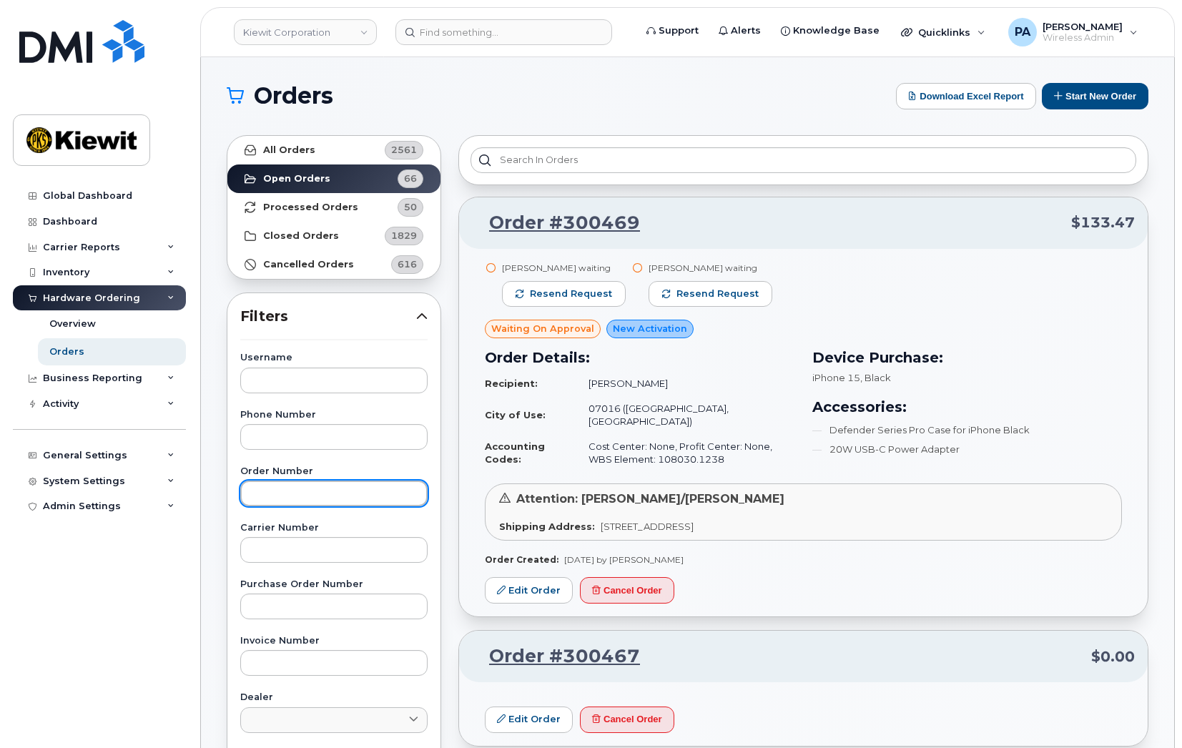
click at [345, 496] on input "text" at bounding box center [333, 494] width 187 height 26
paste input "300387"
type input "300387"
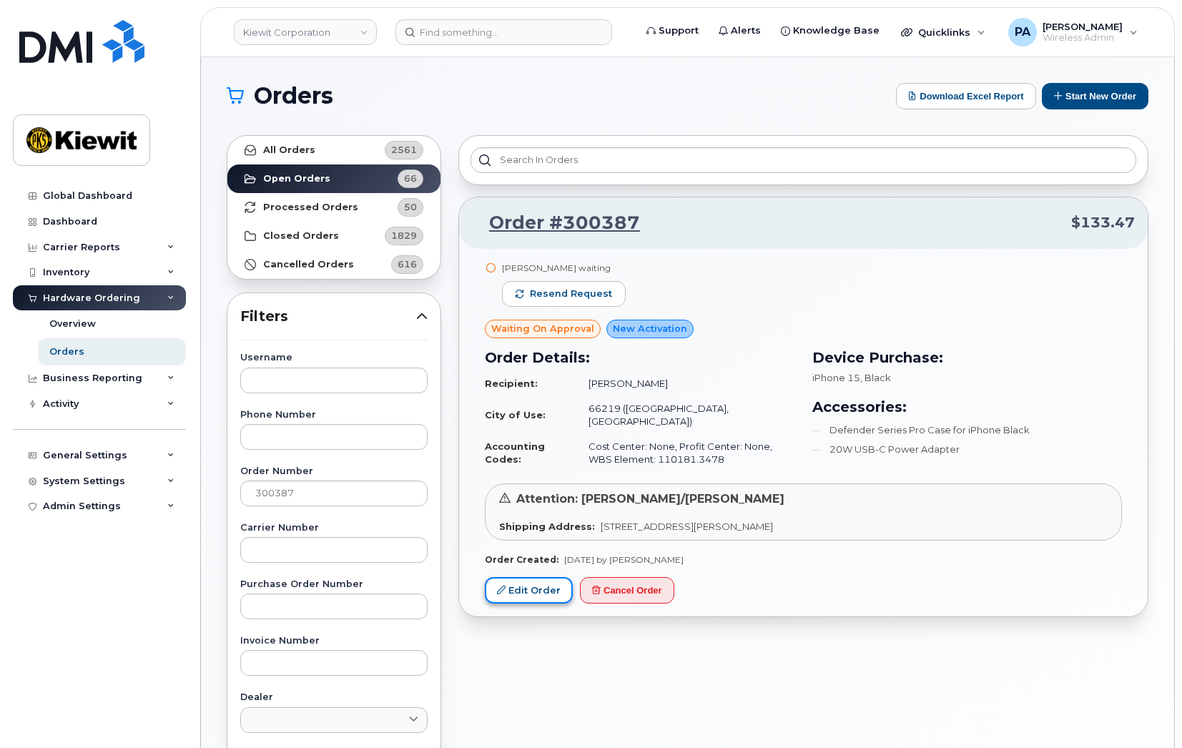
click at [534, 577] on link "Edit Order" at bounding box center [529, 590] width 88 height 26
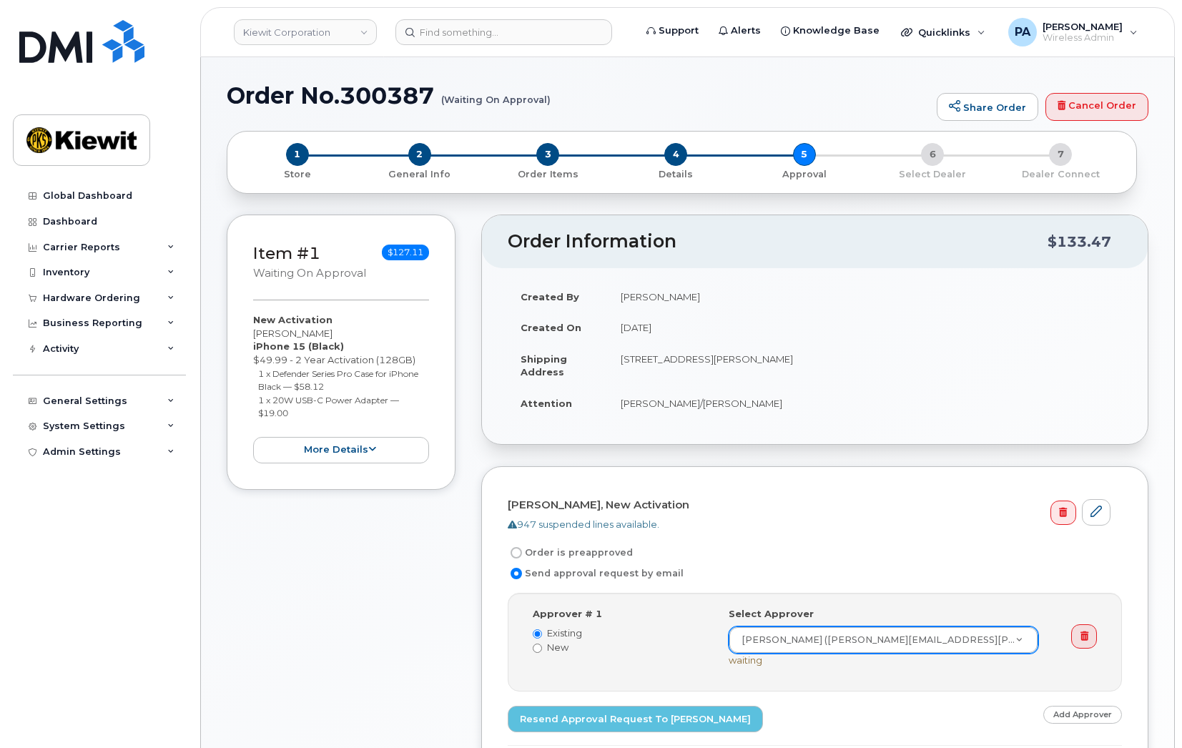
type input "r"
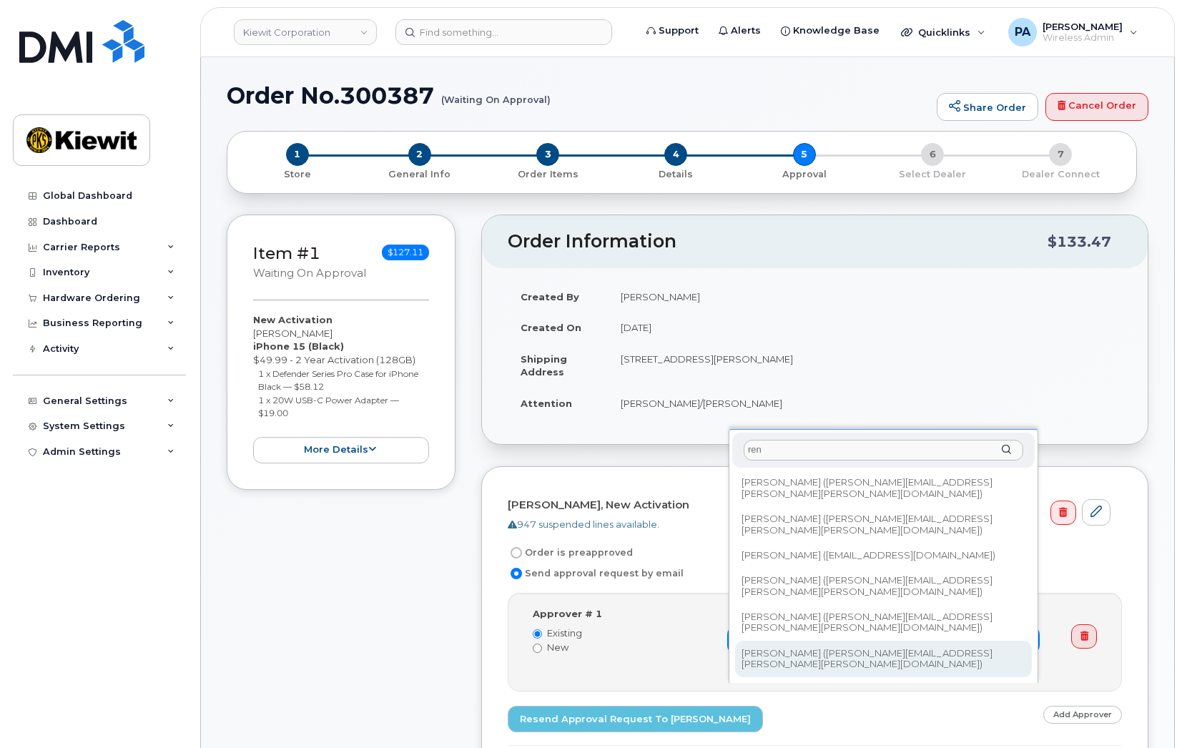
type input "ren"
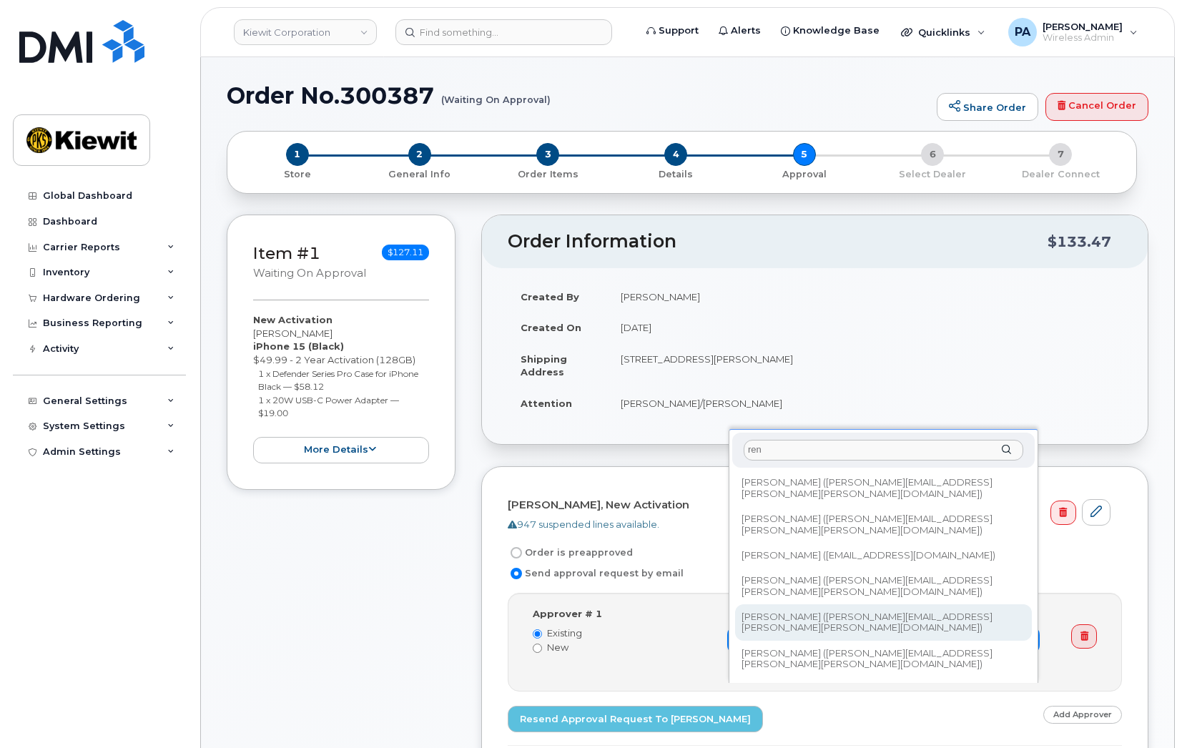
type input "2149257"
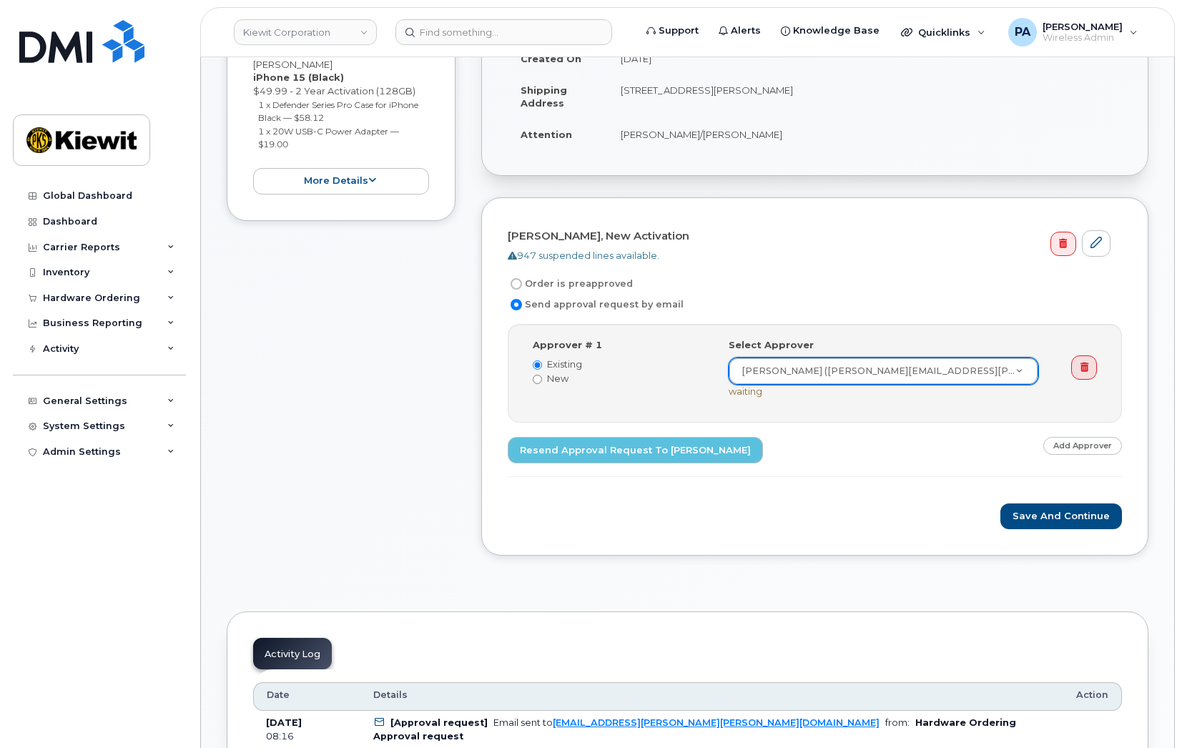
scroll to position [286, 0]
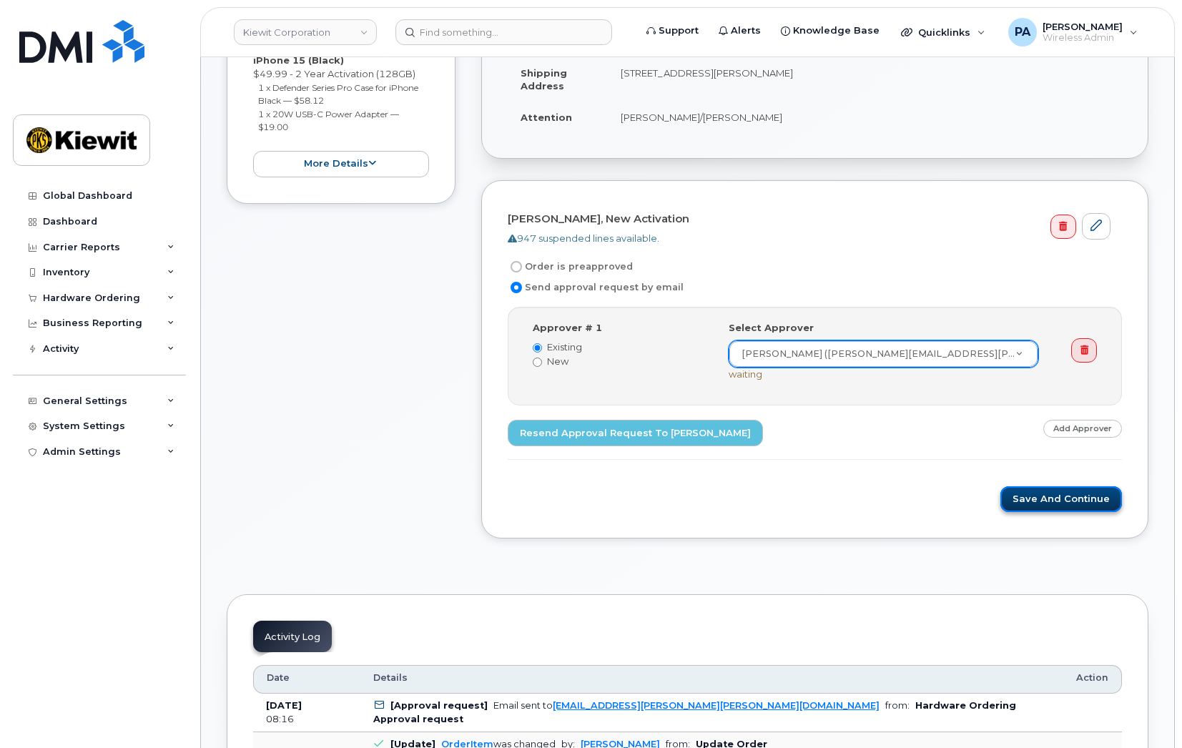
click at [1069, 496] on button "Save and Continue" at bounding box center [1062, 499] width 122 height 26
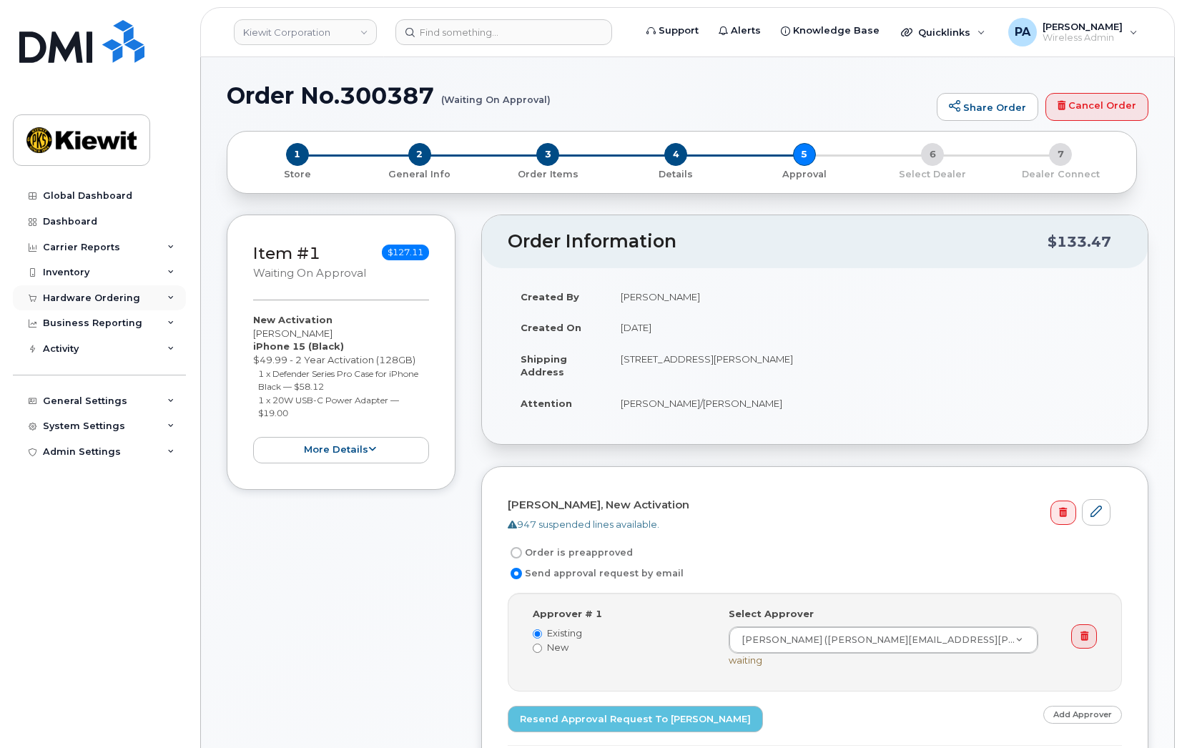
click at [68, 294] on div "Hardware Ordering" at bounding box center [91, 298] width 97 height 11
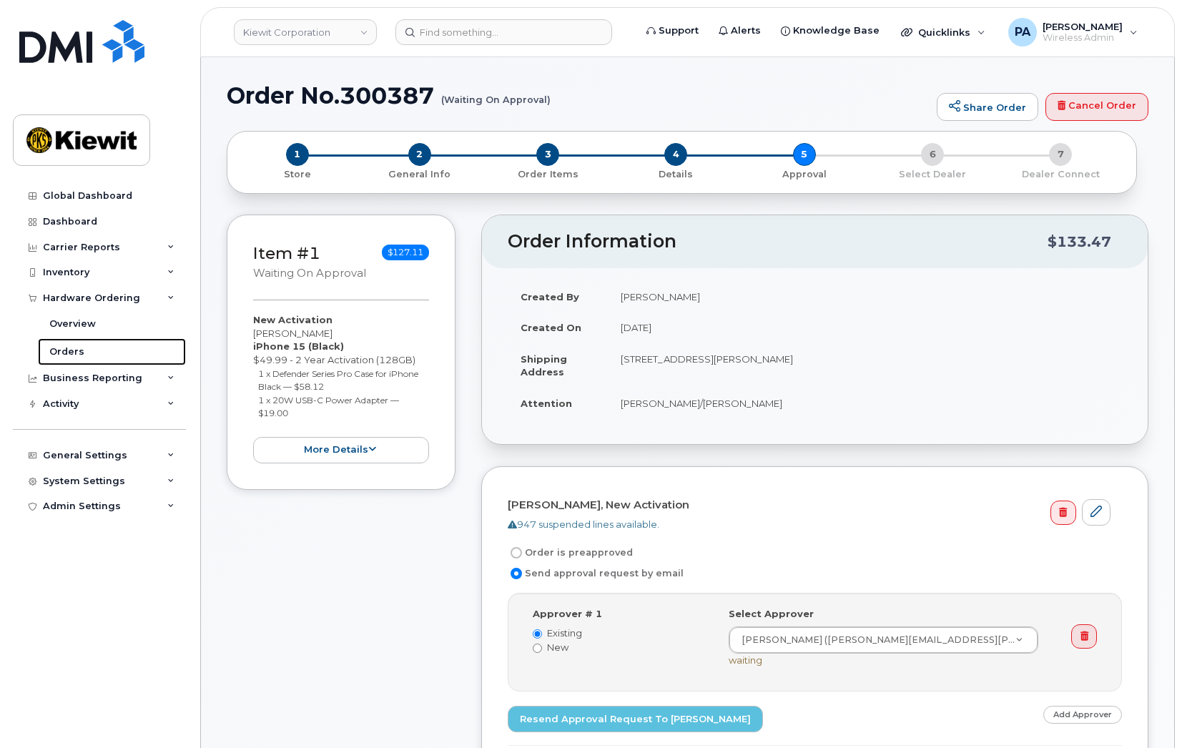
drag, startPoint x: 72, startPoint y: 348, endPoint x: 4, endPoint y: 192, distance: 169.4
click at [71, 348] on div "Orders" at bounding box center [66, 351] width 35 height 13
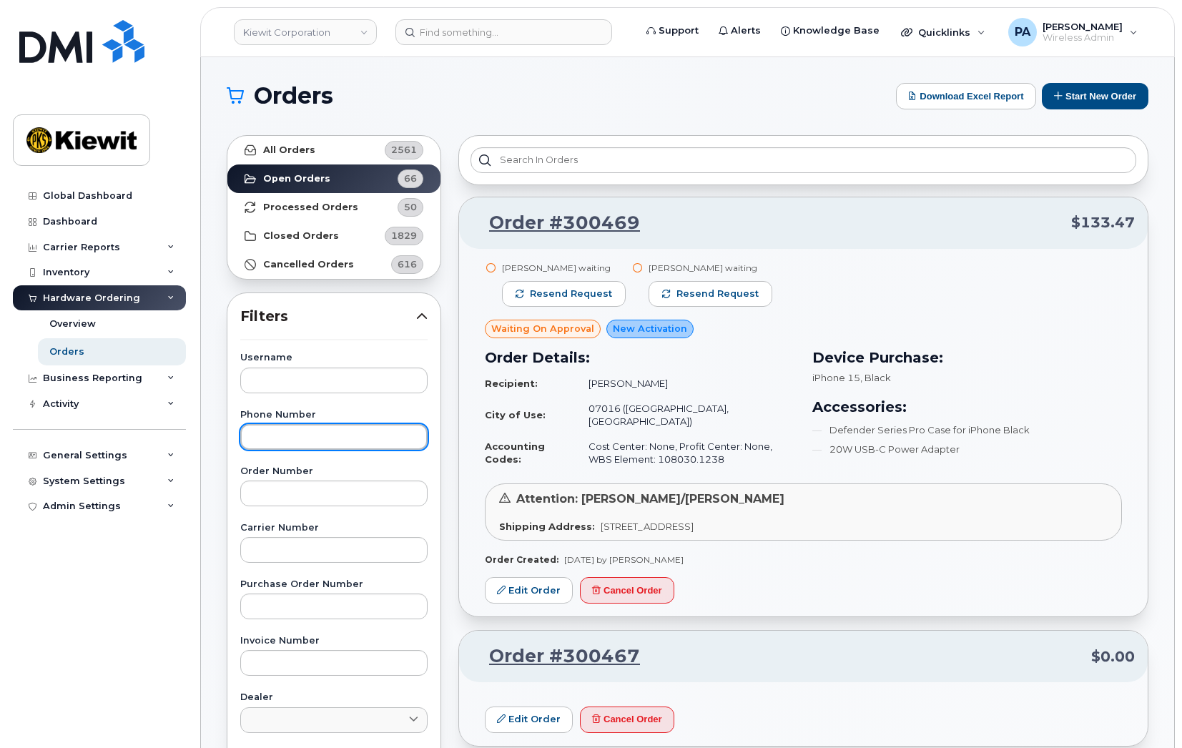
click at [278, 425] on input "text" at bounding box center [333, 437] width 187 height 26
click at [275, 484] on input "text" at bounding box center [333, 494] width 187 height 26
paste input "300378"
type input "300378"
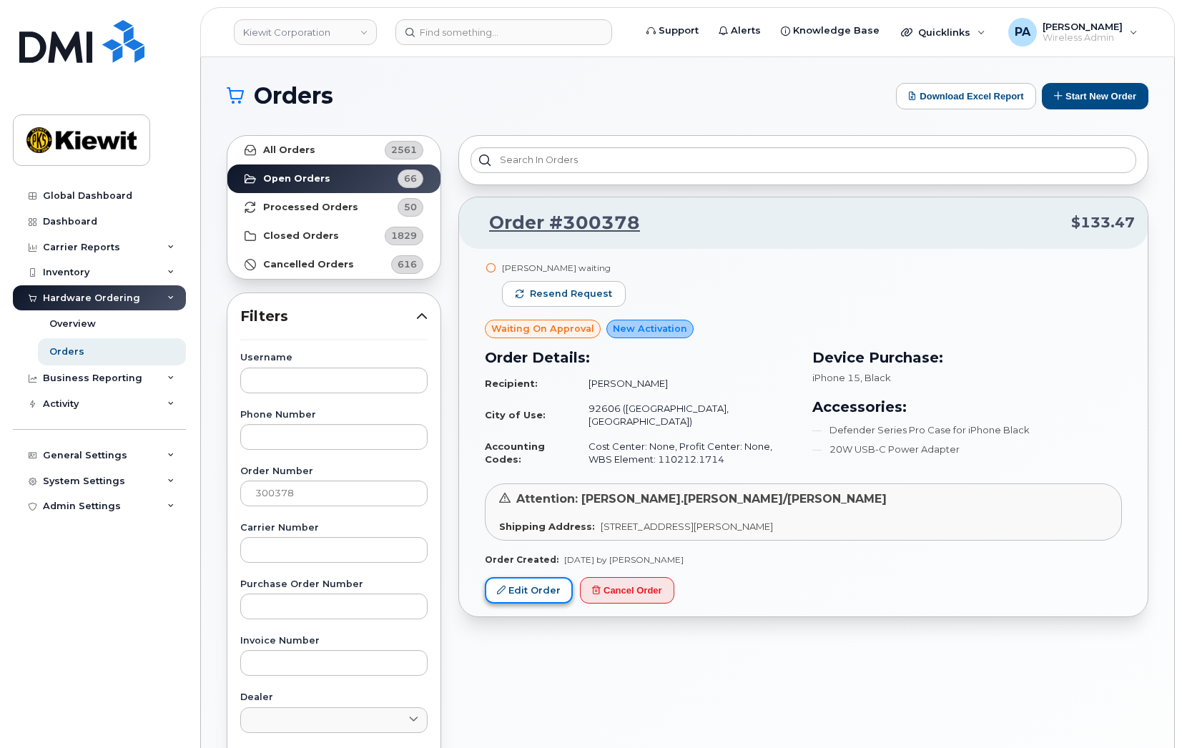
click at [534, 585] on link "Edit Order" at bounding box center [529, 590] width 88 height 26
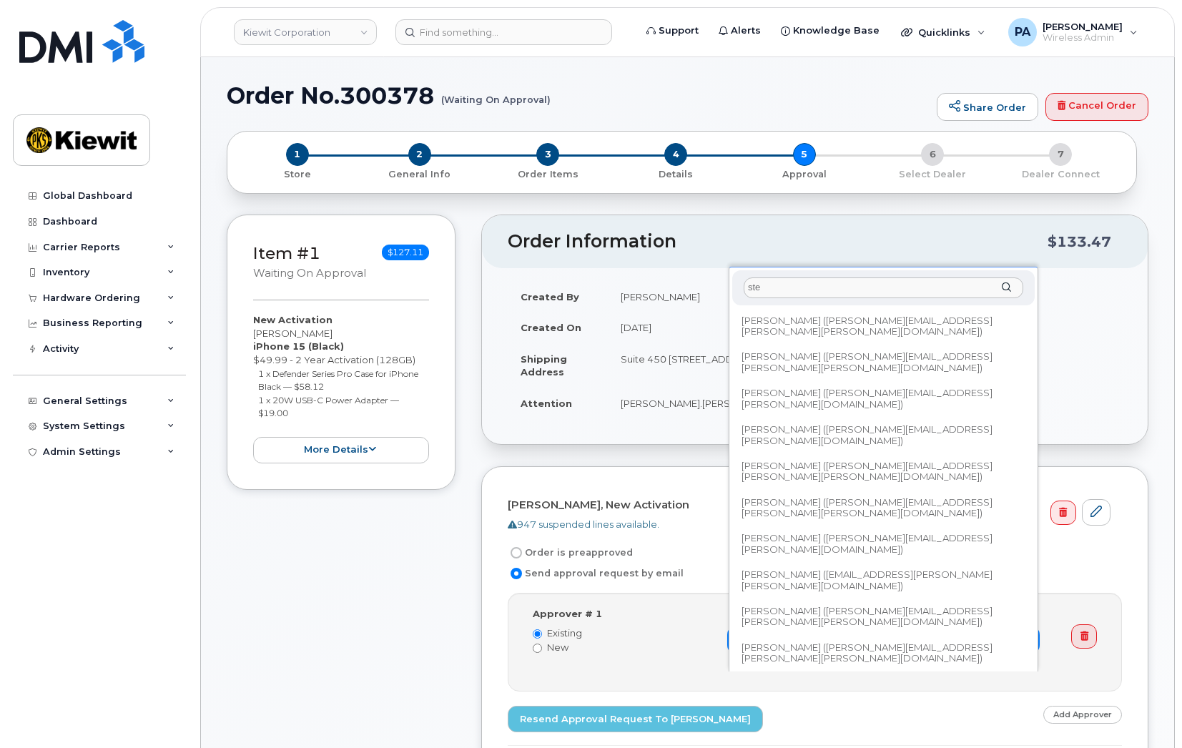
type input "ste"
type input "2146381"
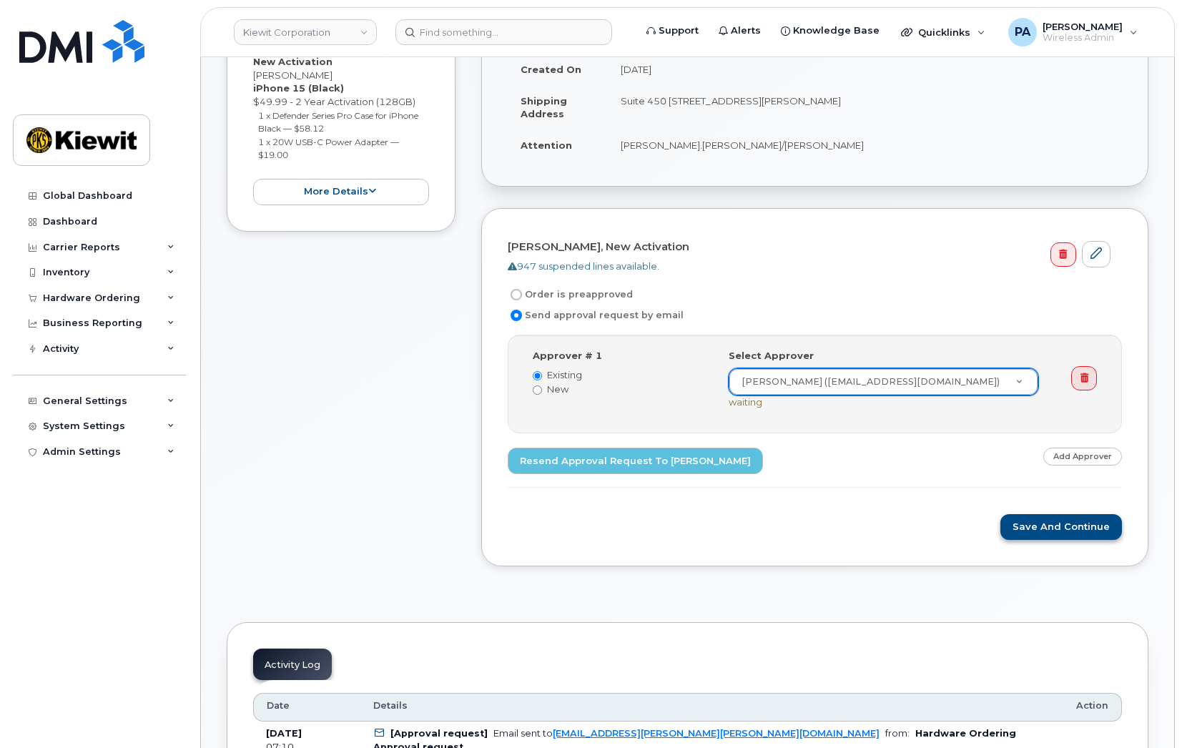
scroll to position [286, 0]
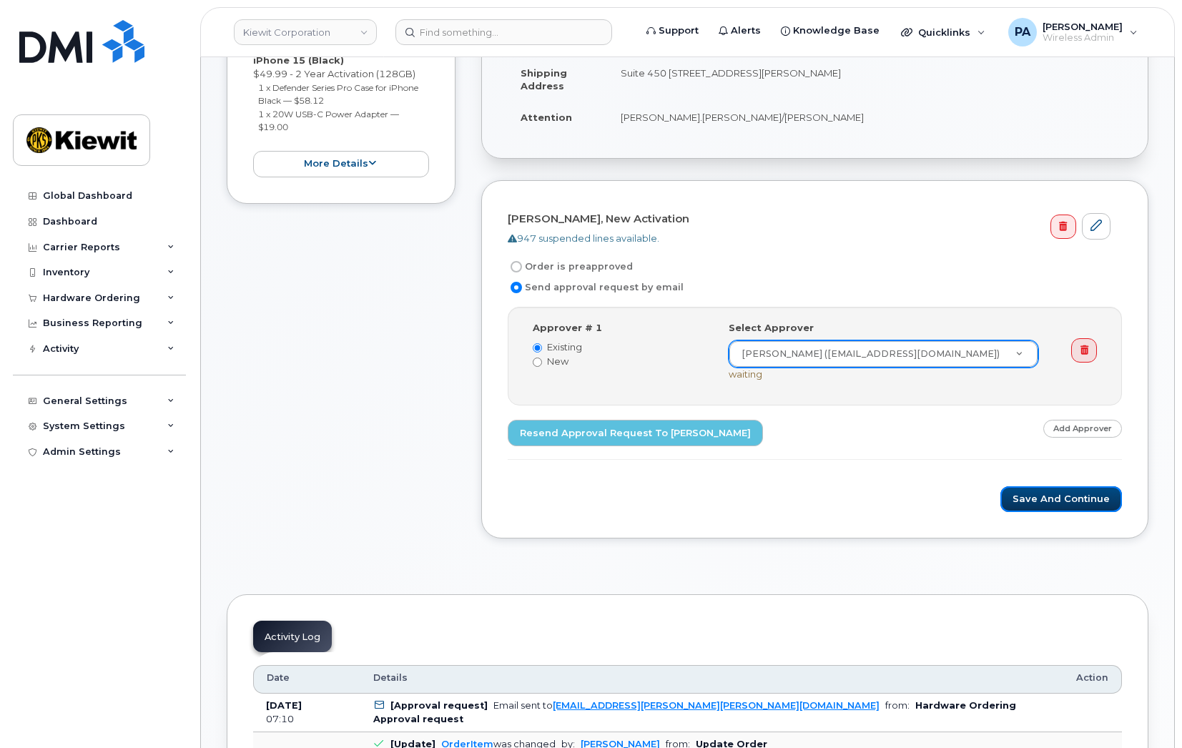
drag, startPoint x: 1059, startPoint y: 500, endPoint x: 331, endPoint y: 313, distance: 751.2
click at [1056, 501] on button "Save and Continue" at bounding box center [1062, 499] width 122 height 26
